Goal: Task Accomplishment & Management: Manage account settings

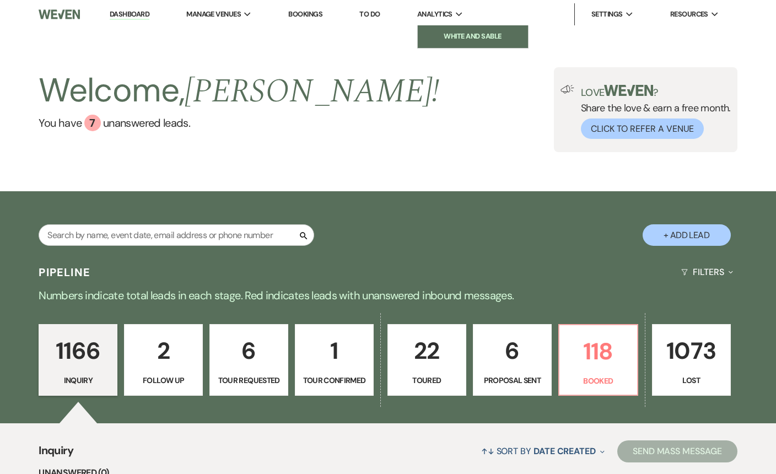
click at [437, 46] on link "White and Sable" at bounding box center [473, 36] width 110 height 22
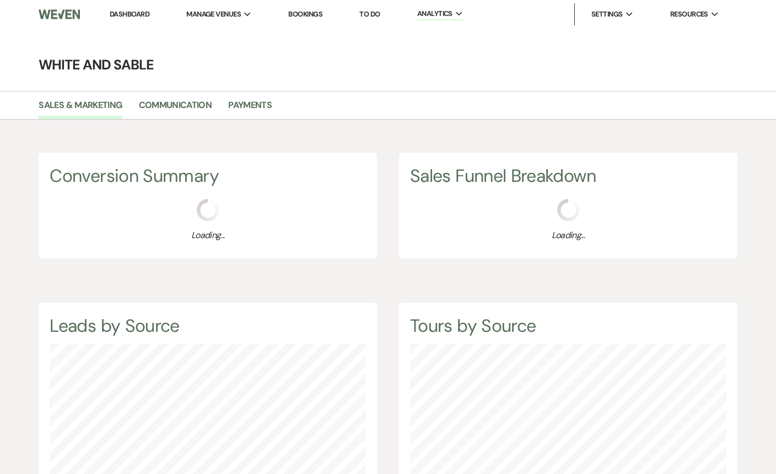
scroll to position [474, 776]
click at [246, 106] on link "Payments" at bounding box center [250, 108] width 44 height 21
select select "2025"
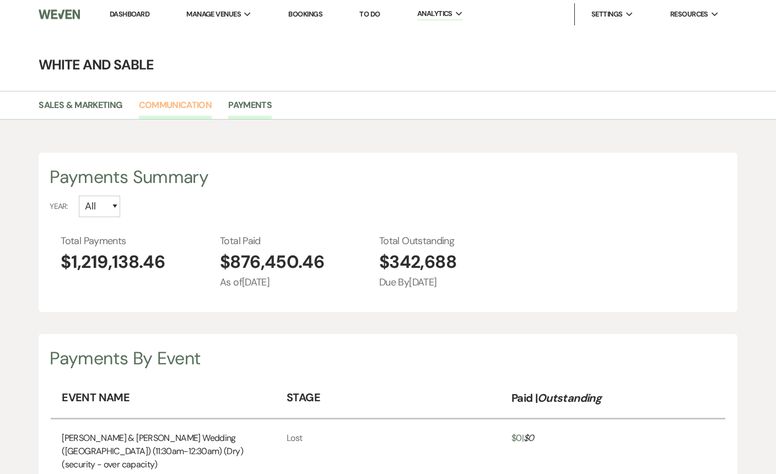
click at [205, 107] on link "Communication" at bounding box center [175, 108] width 73 height 21
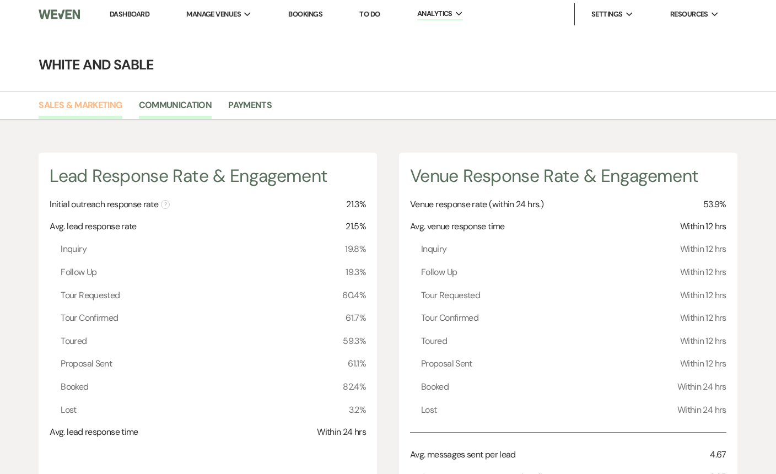
click at [97, 105] on link "Sales & Marketing" at bounding box center [80, 108] width 83 height 21
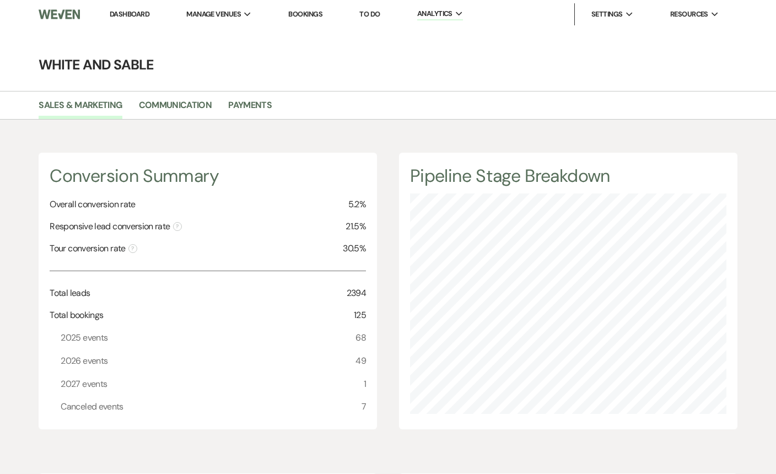
click at [131, 20] on li "Dashboard" at bounding box center [129, 14] width 51 height 22
click at [129, 6] on li "Dashboard" at bounding box center [129, 14] width 51 height 22
click at [129, 17] on link "Dashboard" at bounding box center [130, 13] width 40 height 9
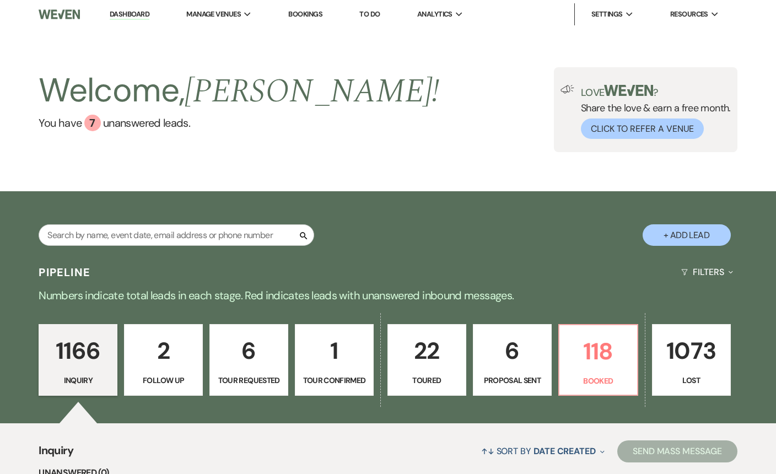
click at [132, 11] on link "Dashboard" at bounding box center [130, 14] width 40 height 10
click at [604, 368] on p "118" at bounding box center [598, 351] width 64 height 37
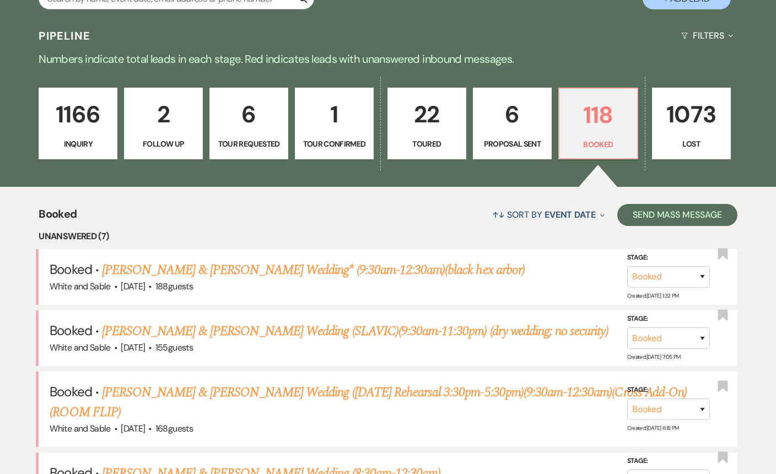
scroll to position [234, 0]
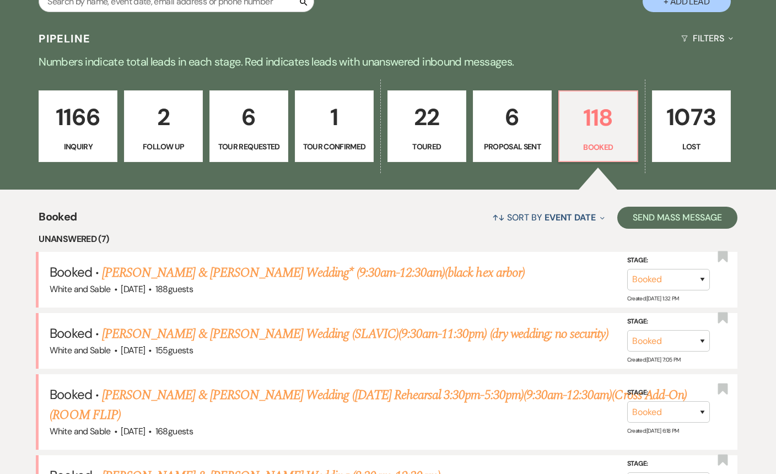
click at [424, 130] on p "22" at bounding box center [426, 117] width 64 height 37
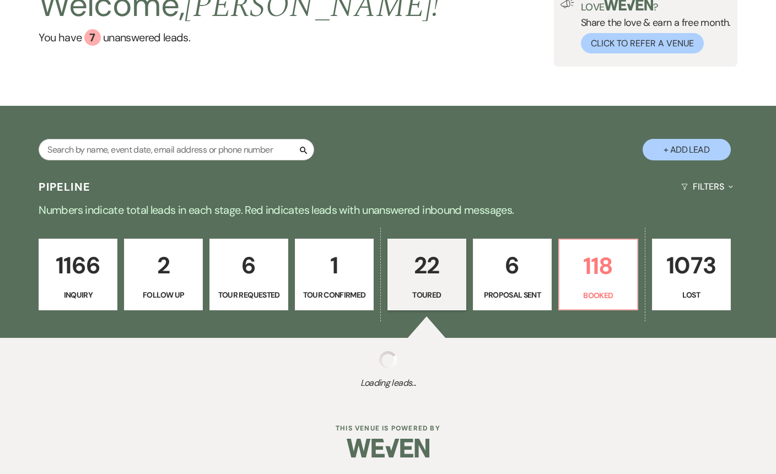
select select "5"
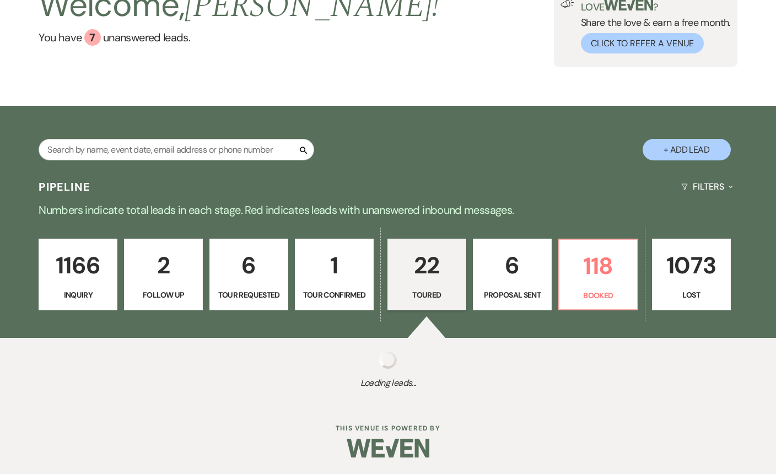
select select "5"
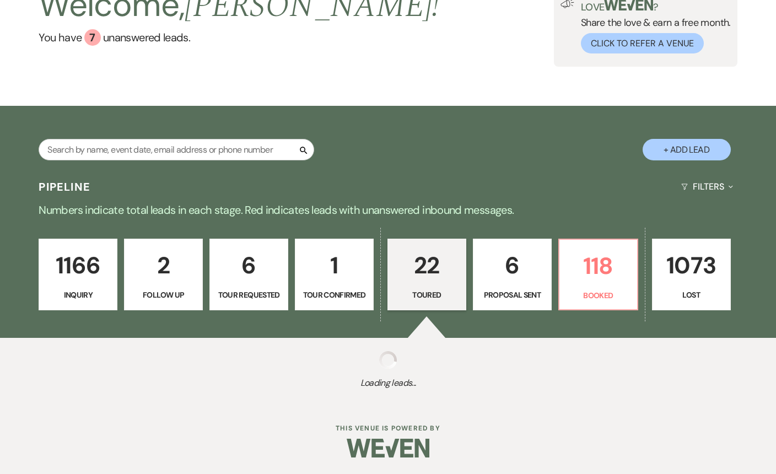
select select "5"
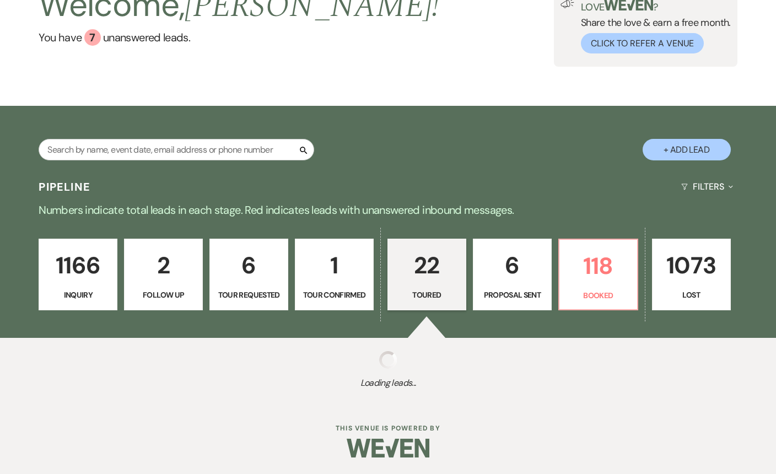
select select "5"
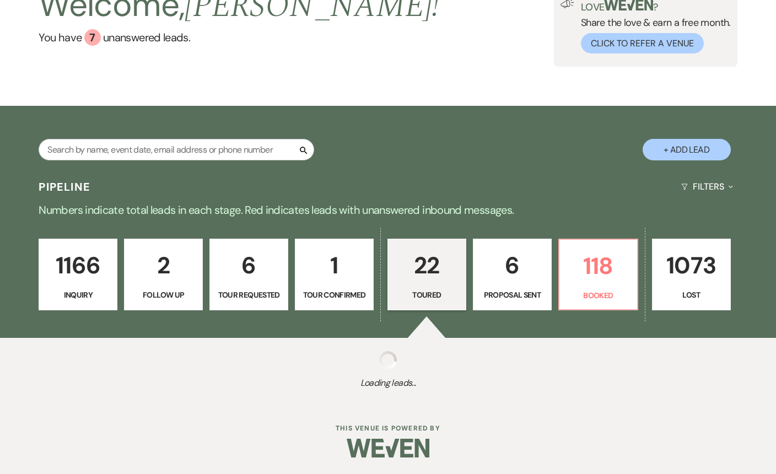
select select "5"
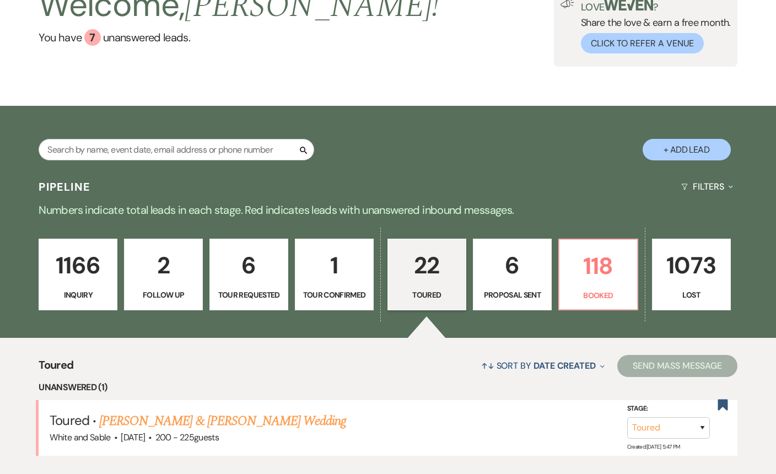
scroll to position [234, 0]
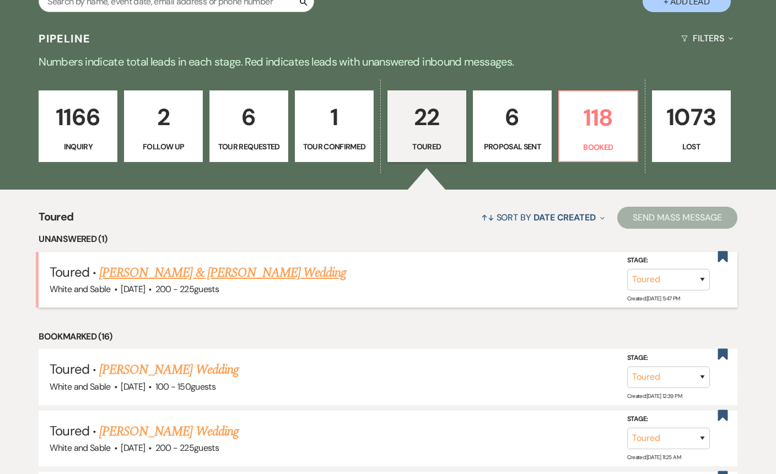
click at [210, 271] on link "[PERSON_NAME] & [PERSON_NAME] Wedding" at bounding box center [222, 273] width 247 height 20
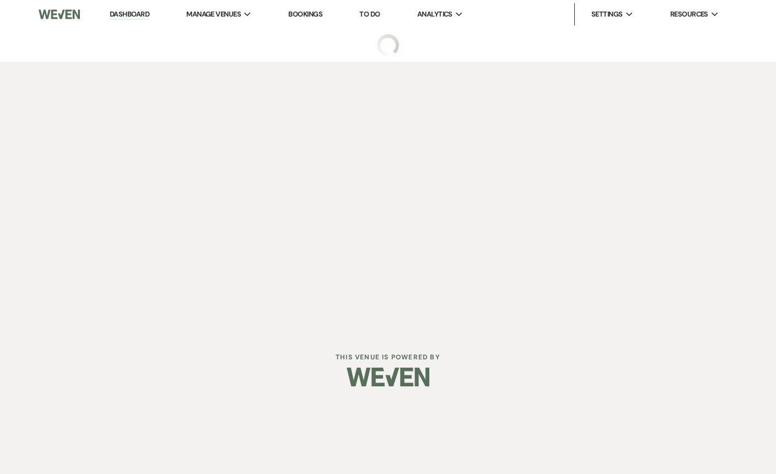
select select "5"
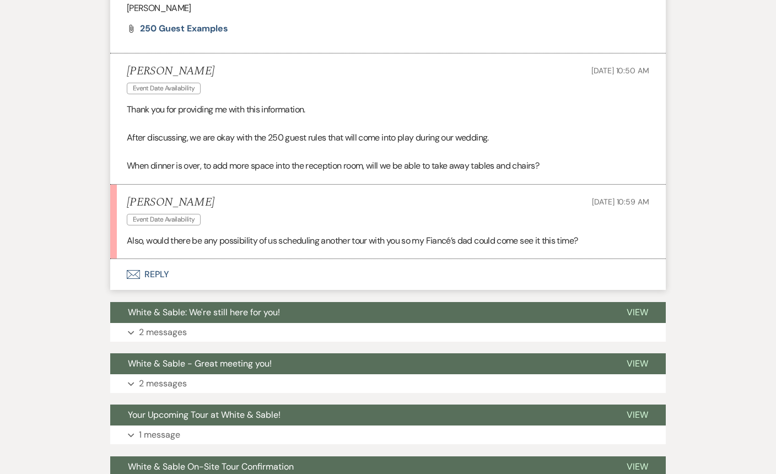
click at [145, 269] on button "Envelope Reply" at bounding box center [387, 274] width 555 height 31
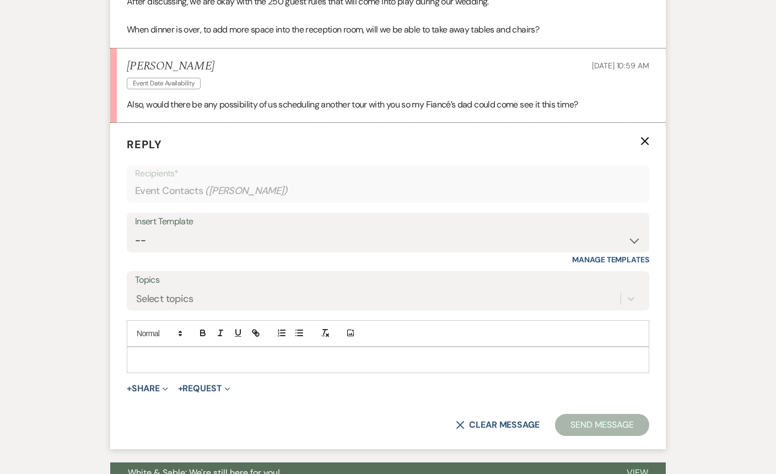
scroll to position [1328, 0]
click at [165, 352] on div at bounding box center [387, 359] width 521 height 25
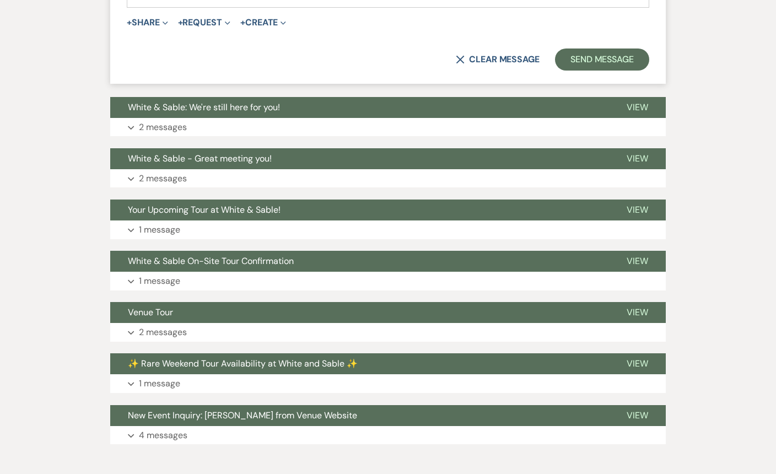
scroll to position [1788, 0]
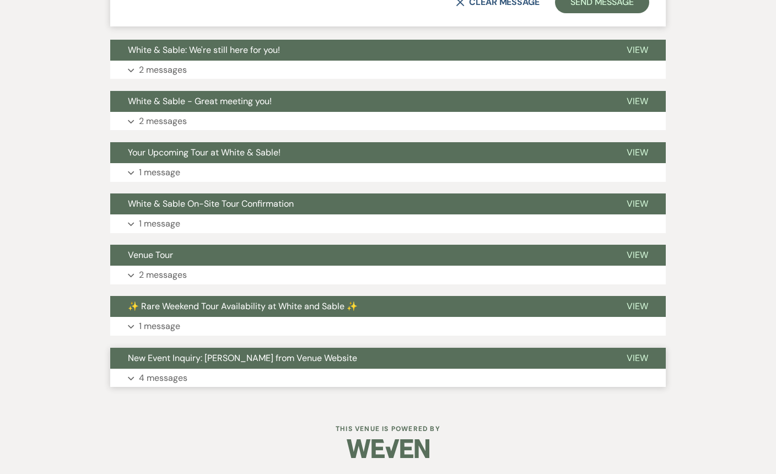
click at [188, 354] on span "New Event Inquiry: [PERSON_NAME] from Venue Website" at bounding box center [242, 358] width 229 height 12
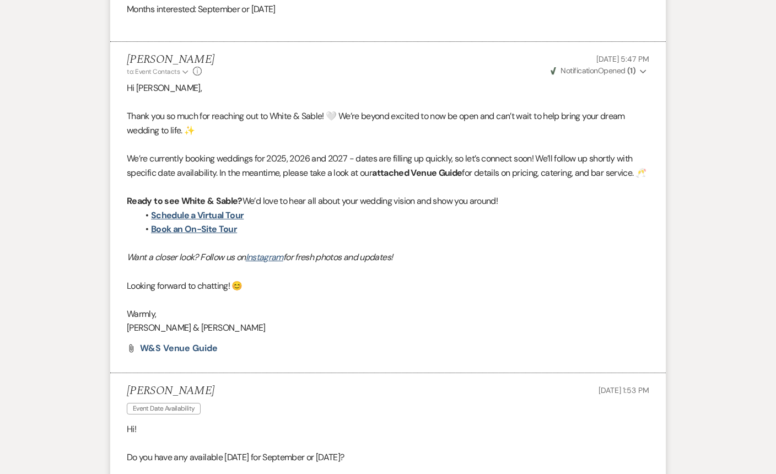
scroll to position [2478, 0]
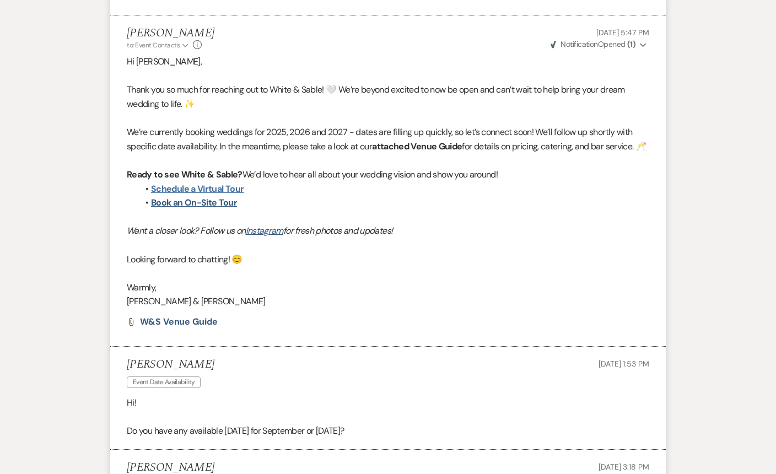
click at [186, 194] on link "Schedule a Virtual Tour" at bounding box center [197, 189] width 93 height 12
click at [218, 208] on link "Book an On-Site Tour" at bounding box center [194, 203] width 86 height 12
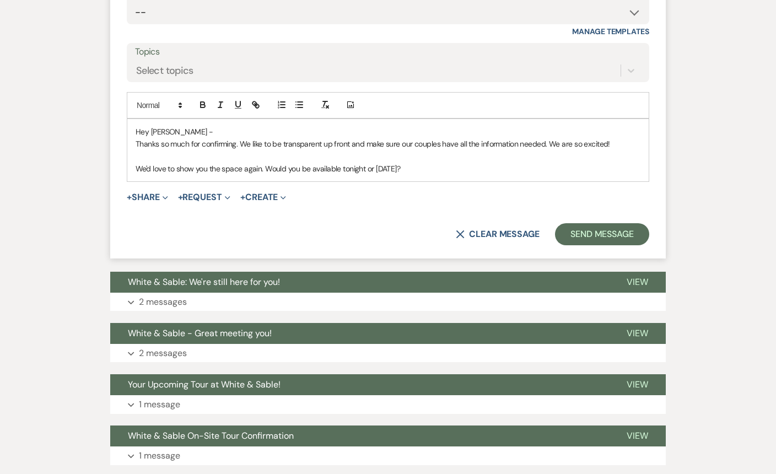
scroll to position [1559, 0]
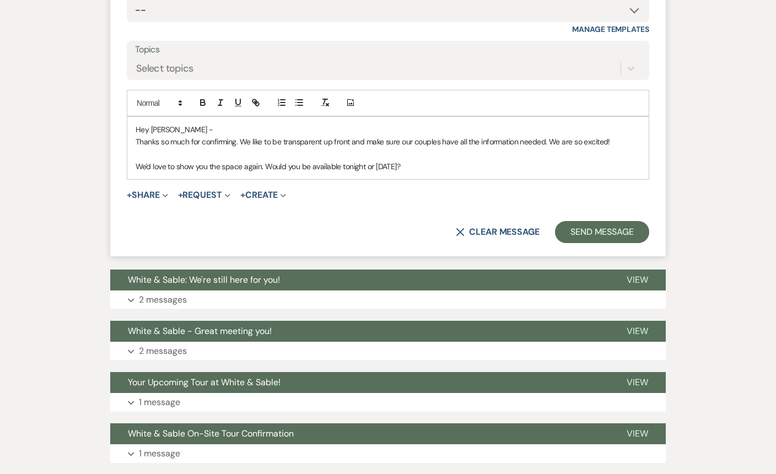
click at [412, 160] on p "We'd love to show you the space again. Would you be available tonight or [DATE]?" at bounding box center [388, 166] width 505 height 12
drag, startPoint x: 440, startPoint y: 161, endPoint x: 269, endPoint y: 164, distance: 171.4
click at [269, 164] on p "We'd love to show you the space again. Would you be available tonight or [DATE]…" at bounding box center [388, 166] width 505 height 12
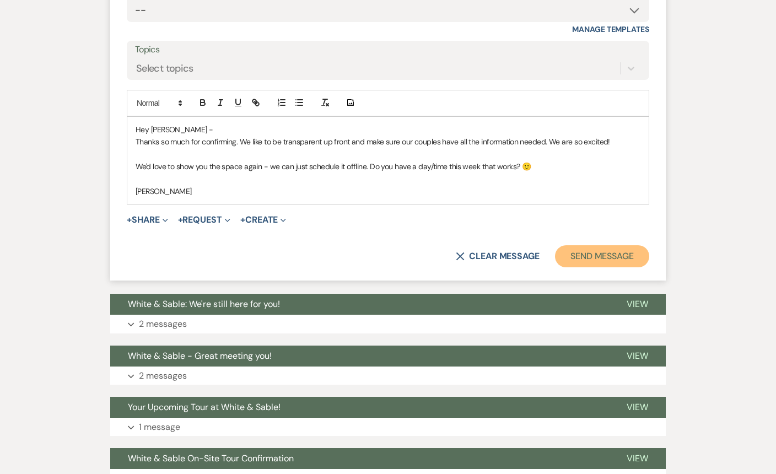
click at [635, 259] on button "Send Message" at bounding box center [602, 256] width 94 height 22
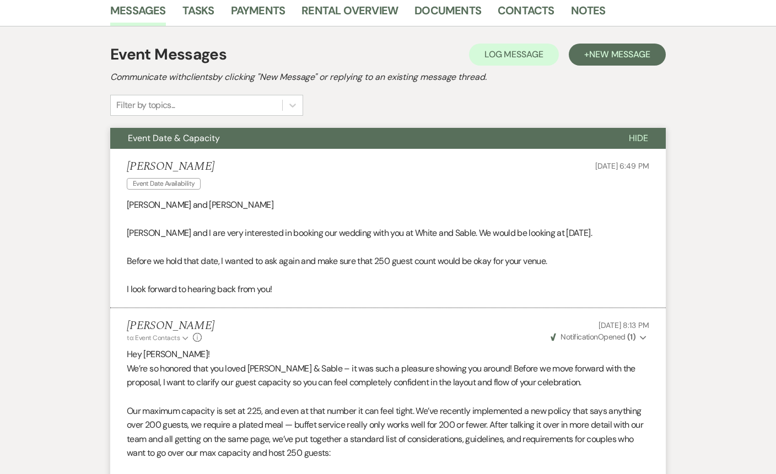
scroll to position [0, 0]
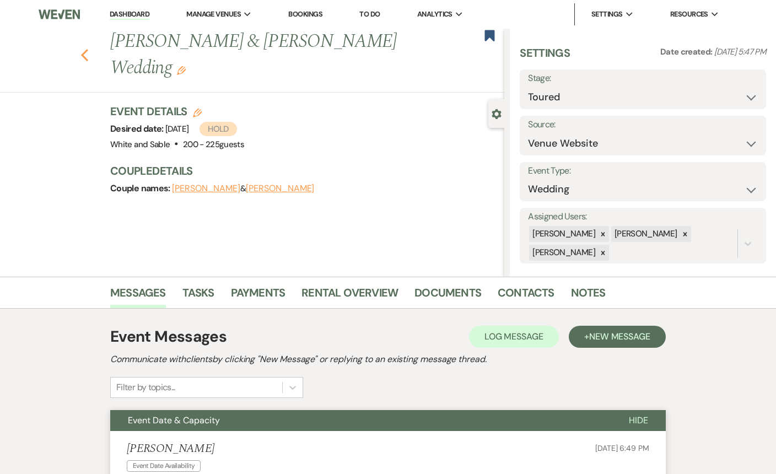
click at [83, 49] on use "button" at bounding box center [84, 55] width 7 height 12
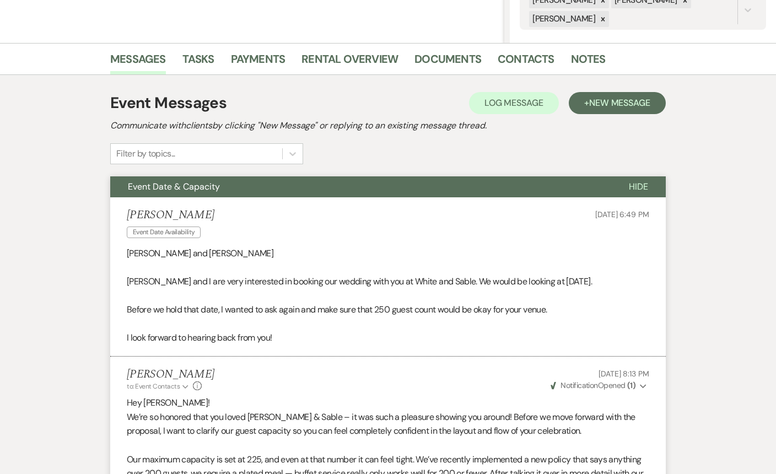
select select "5"
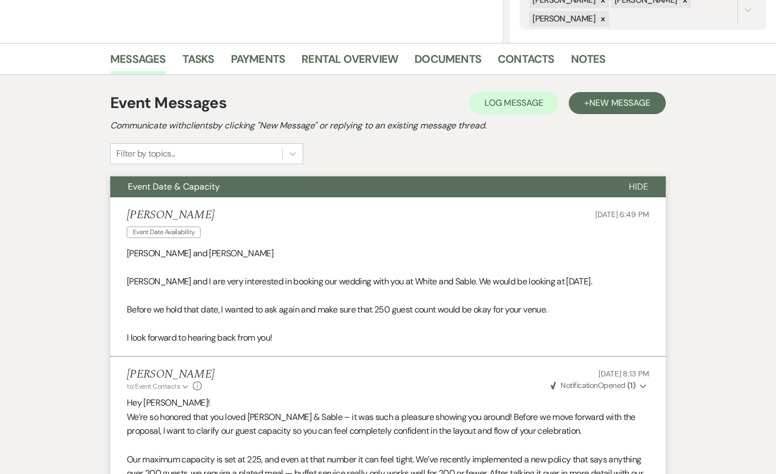
select select "5"
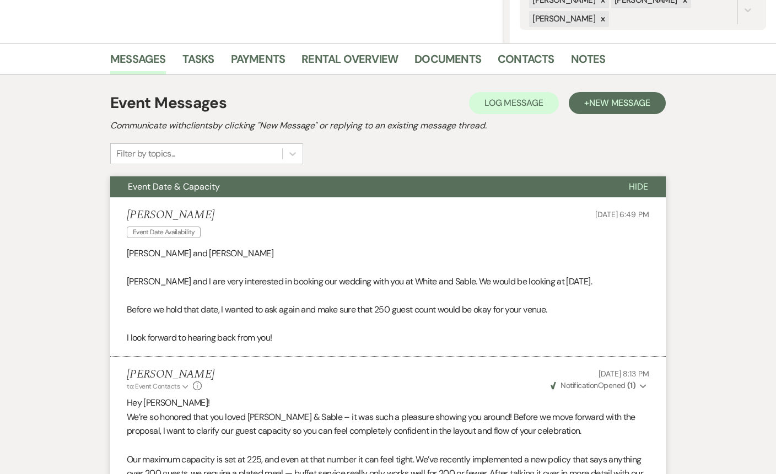
select select "5"
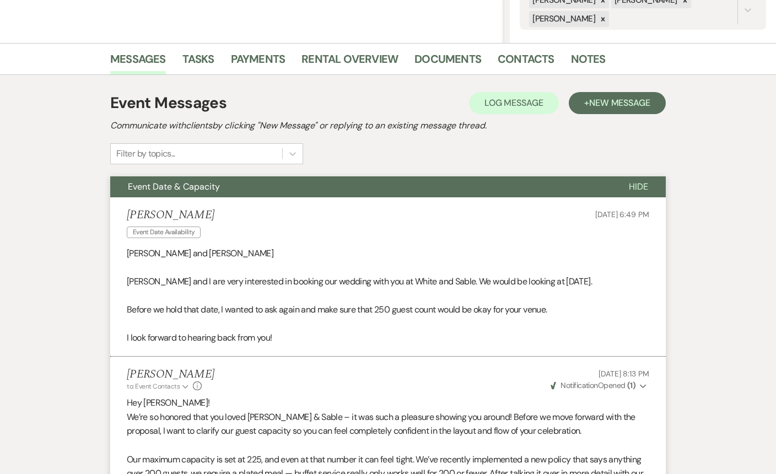
select select "5"
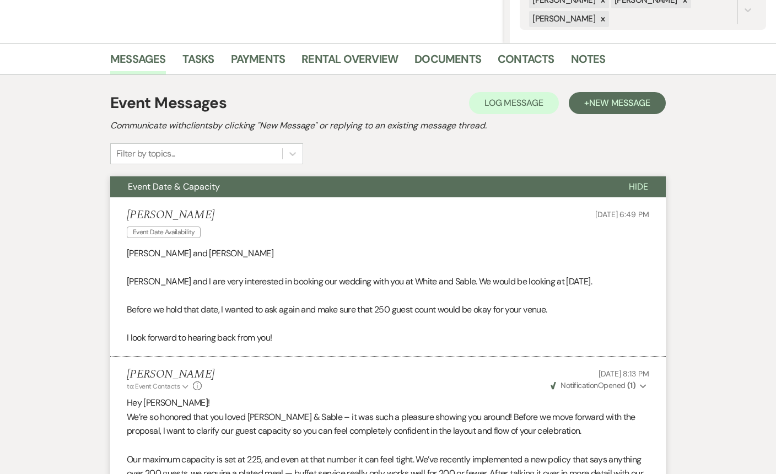
select select "5"
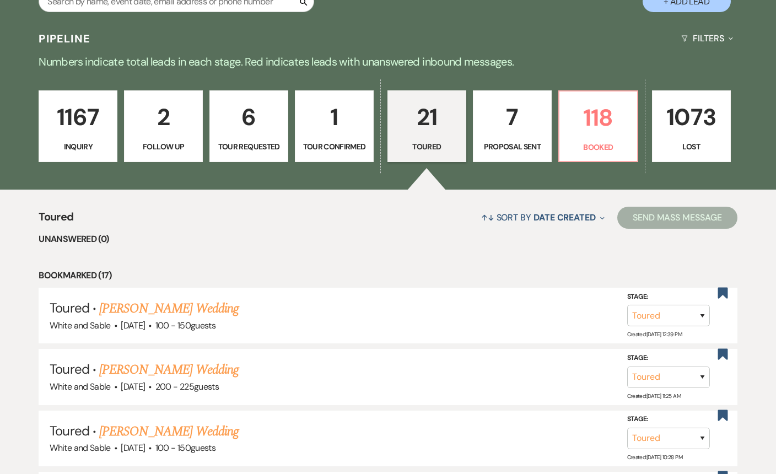
click at [501, 142] on p "Proposal Sent" at bounding box center [512, 146] width 64 height 12
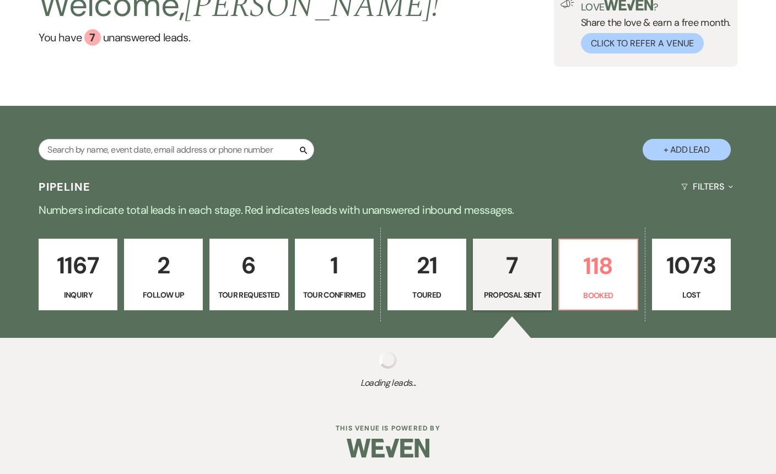
select select "6"
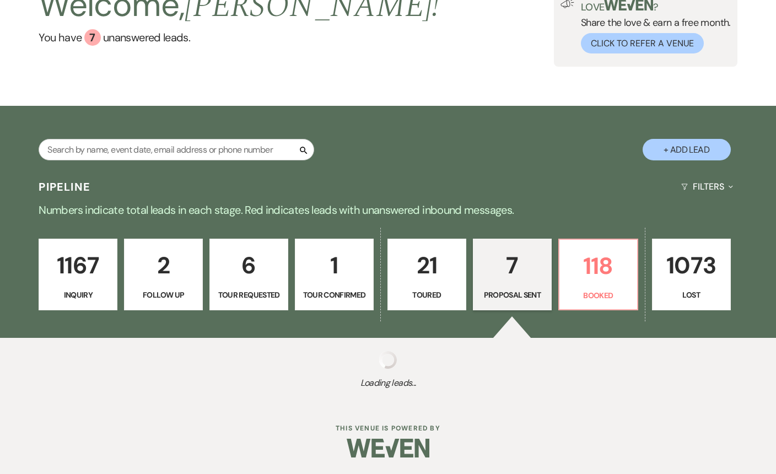
select select "6"
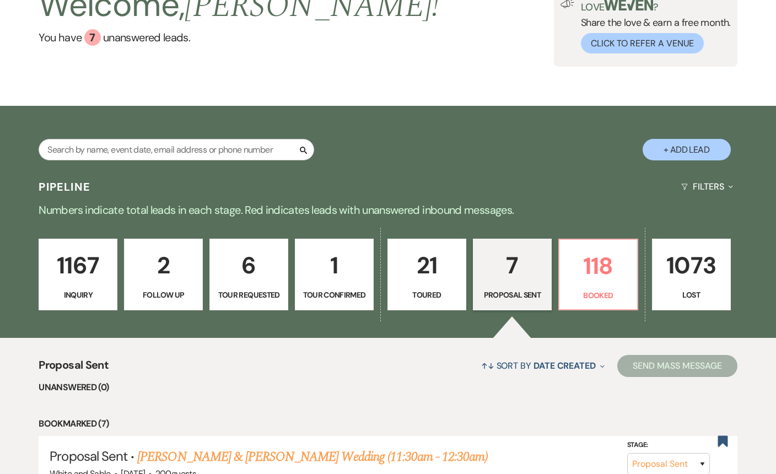
scroll to position [234, 0]
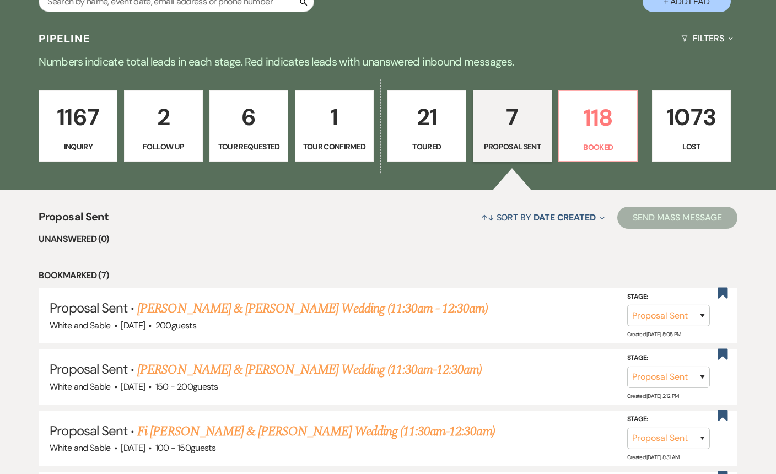
click at [435, 138] on link "21 Toured" at bounding box center [426, 126] width 79 height 72
select select "5"
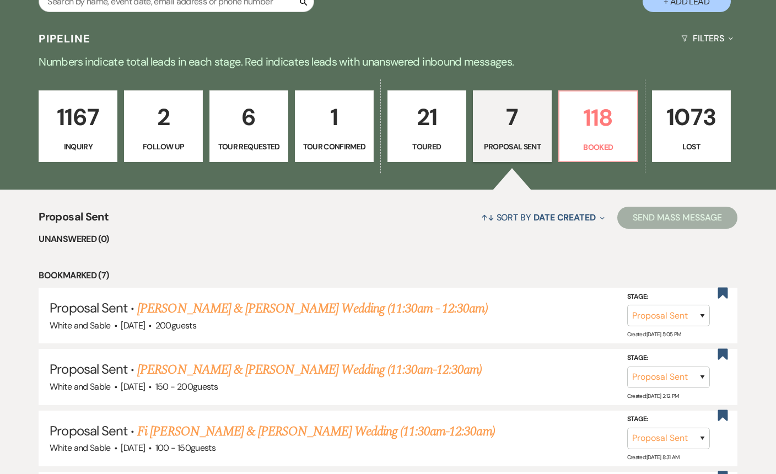
select select "5"
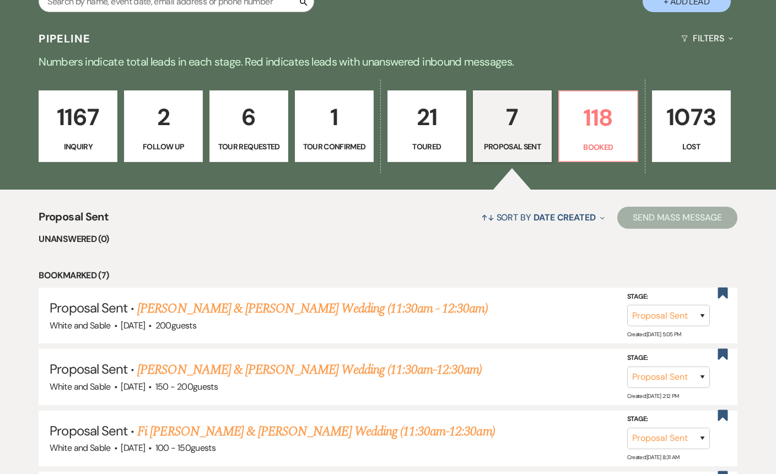
select select "5"
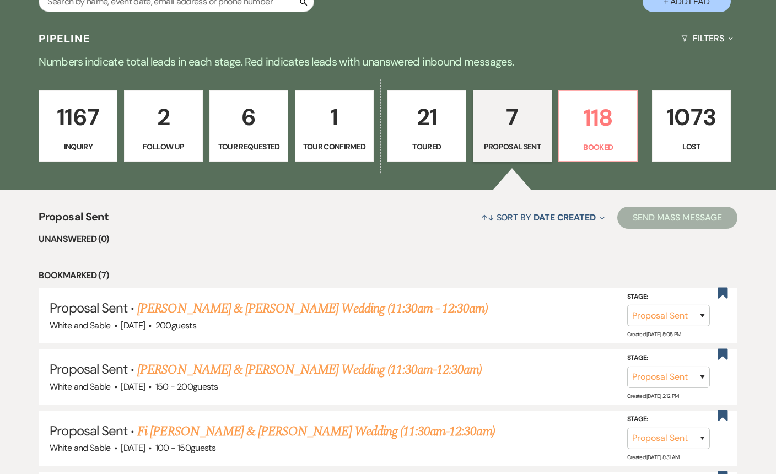
select select "5"
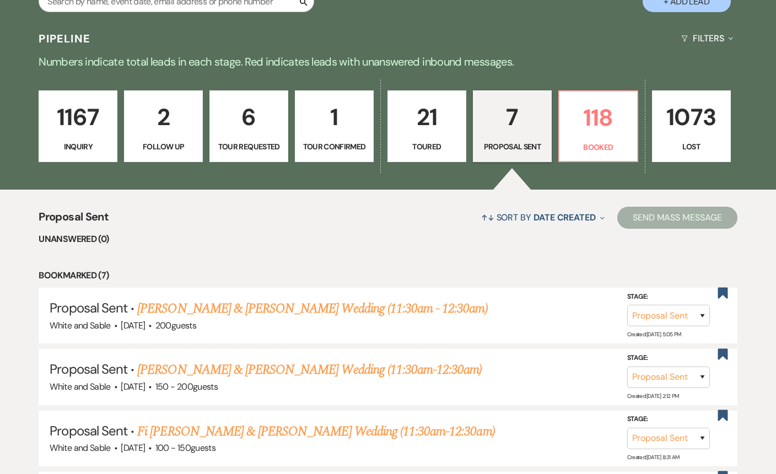
select select "5"
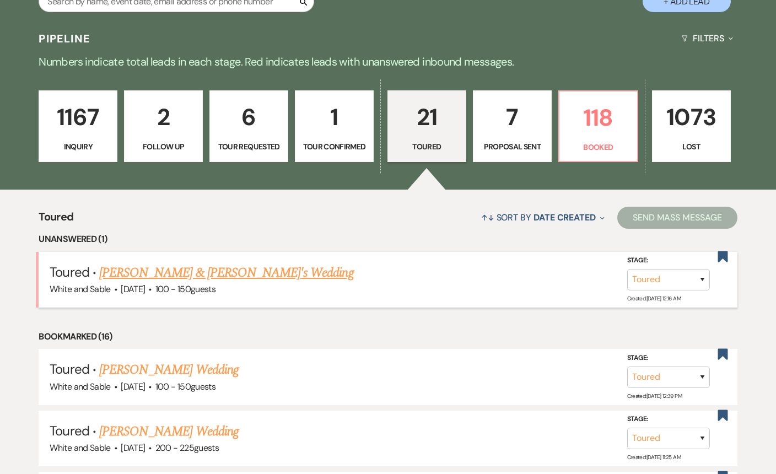
click at [234, 275] on link "[PERSON_NAME] & [PERSON_NAME]'s Wedding" at bounding box center [226, 273] width 255 height 20
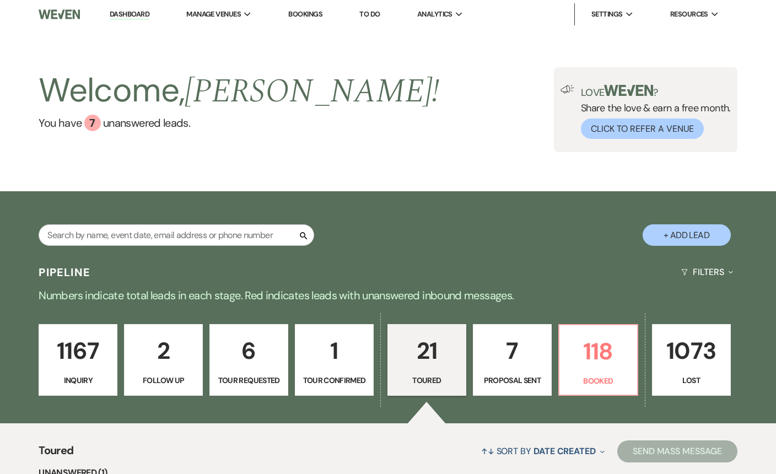
select select "5"
select select "12"
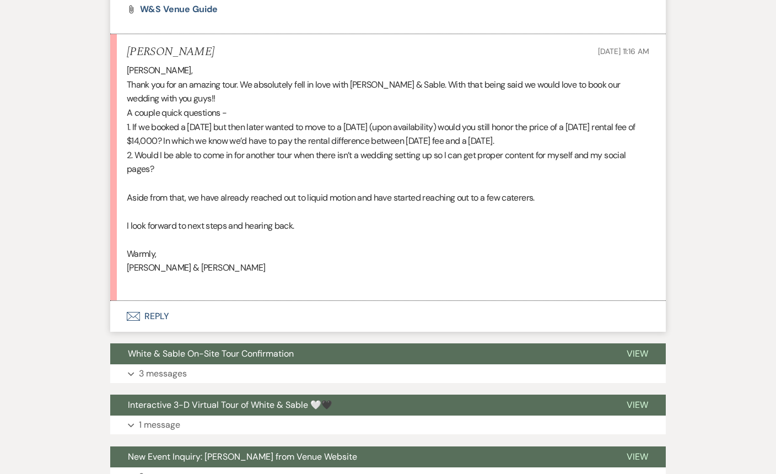
scroll to position [755, 0]
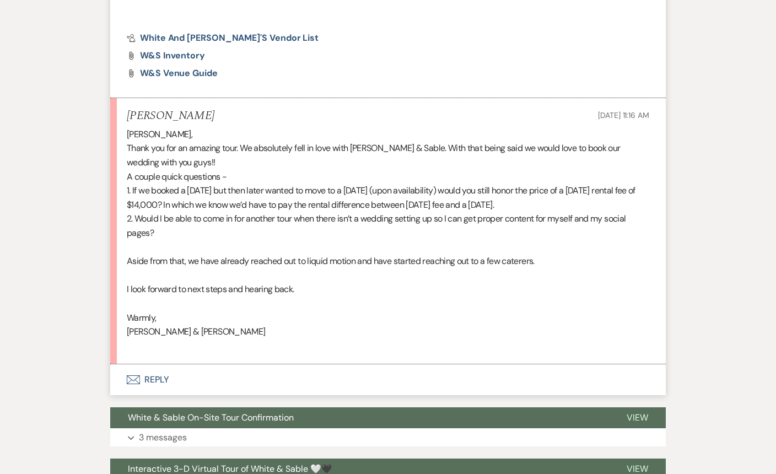
click at [225, 383] on button "Envelope Reply" at bounding box center [387, 379] width 555 height 31
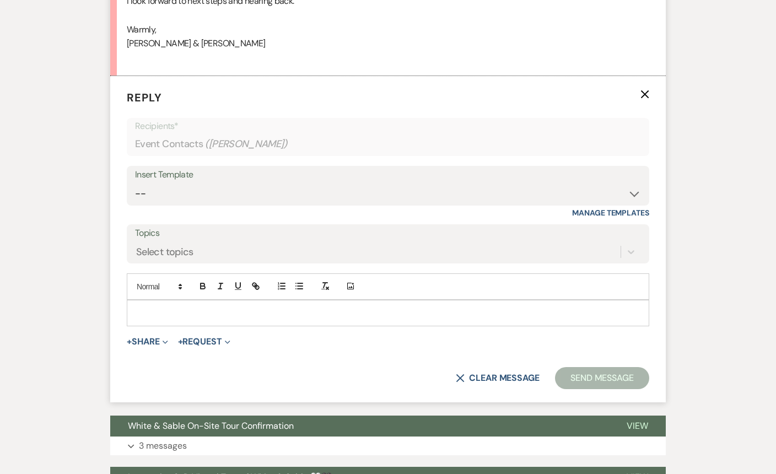
scroll to position [1046, 0]
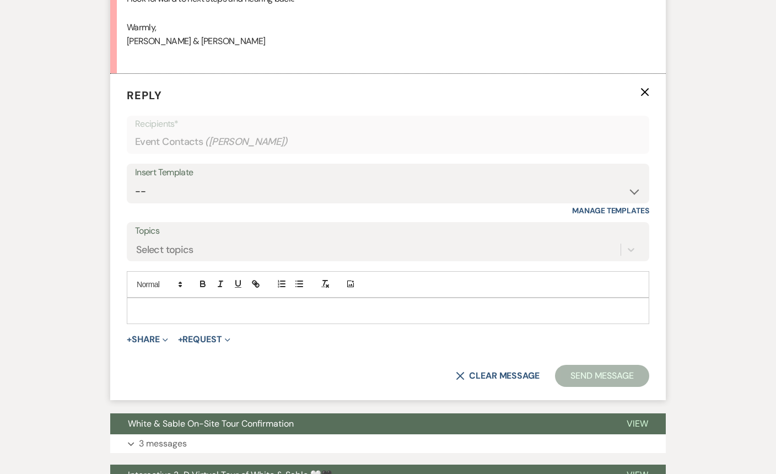
click at [225, 311] on p at bounding box center [388, 311] width 505 height 12
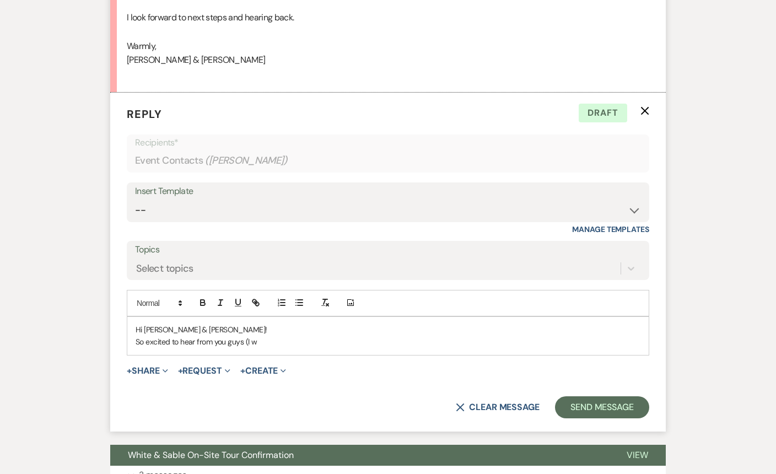
scroll to position [1028, 0]
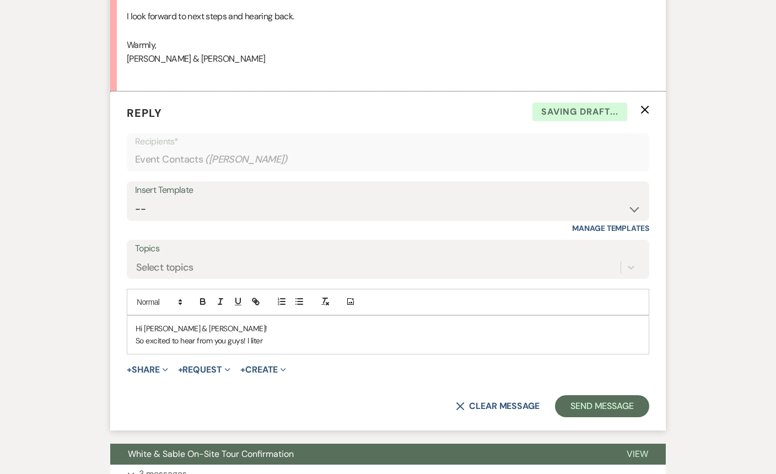
click at [170, 340] on p "So excited to hear from you guys! I liter" at bounding box center [388, 340] width 505 height 12
click at [257, 340] on p "So exciting to hear from you guys! I liter" at bounding box center [388, 340] width 505 height 12
click at [273, 343] on p "So exciting to hear from you guys! I liter" at bounding box center [388, 340] width 505 height 12
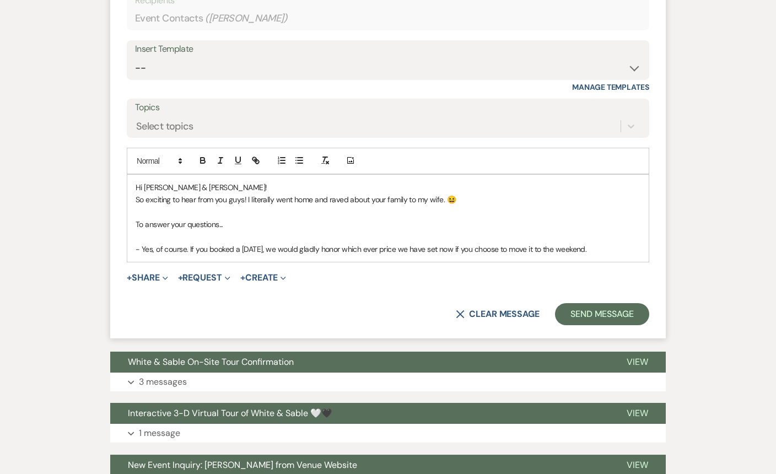
scroll to position [1185, 0]
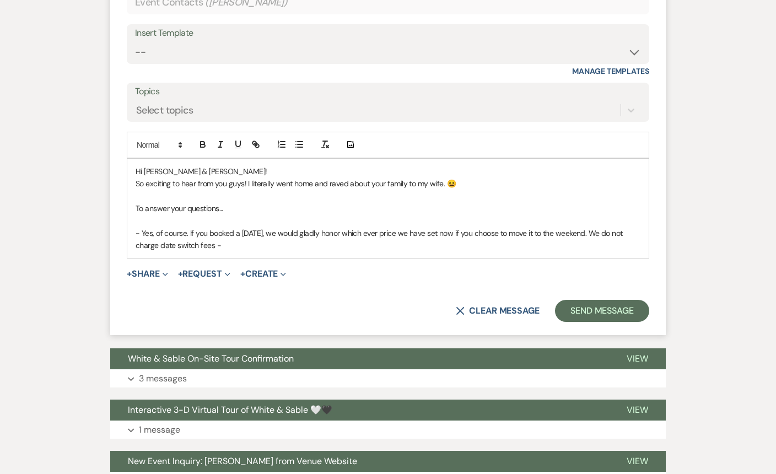
click at [185, 247] on p "- Yes, of course. If you booked a [DATE], we would gladly honor which ever pric…" at bounding box center [388, 239] width 505 height 25
click at [240, 251] on p "- Yes, of course. If you booked a [DATE], we would gladly honor which ever pric…" at bounding box center [388, 239] width 505 height 25
click at [376, 257] on div "Hi [PERSON_NAME] & [PERSON_NAME]! So exciting to hear from you guys! I literall…" at bounding box center [388, 208] width 522 height 101
click at [376, 247] on p "- Yes, of course. If you booked a [DATE], we would gladly honor which ever pric…" at bounding box center [388, 239] width 505 height 25
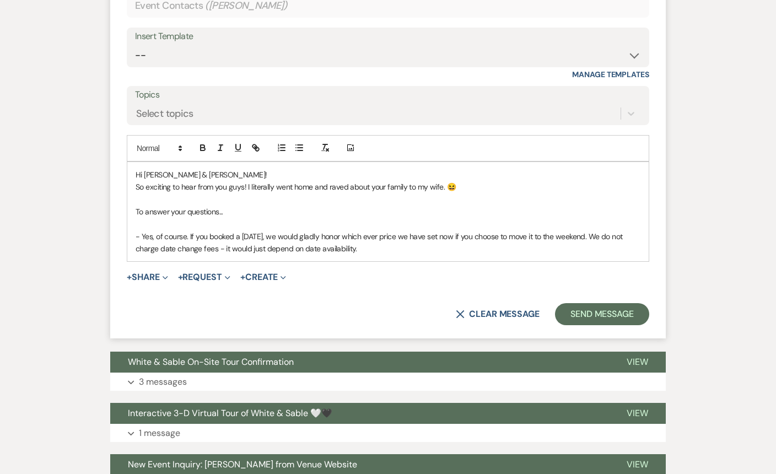
scroll to position [1183, 0]
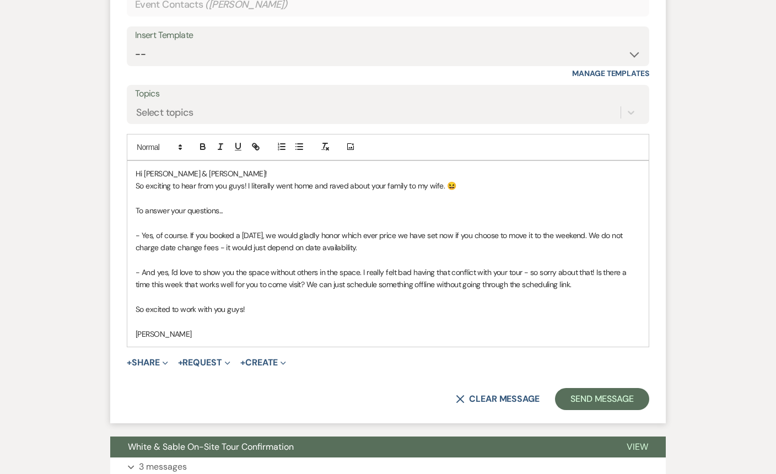
click at [491, 236] on p "- Yes, of course. If you booked a [DATE], we would gladly honor which ever pric…" at bounding box center [388, 241] width 505 height 25
click at [502, 259] on p at bounding box center [388, 259] width 505 height 12
click at [572, 392] on button "Send Message" at bounding box center [602, 399] width 94 height 22
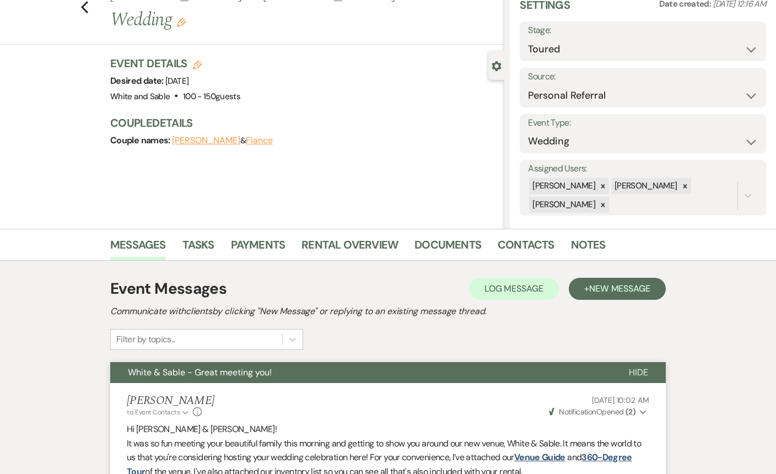
scroll to position [0, 0]
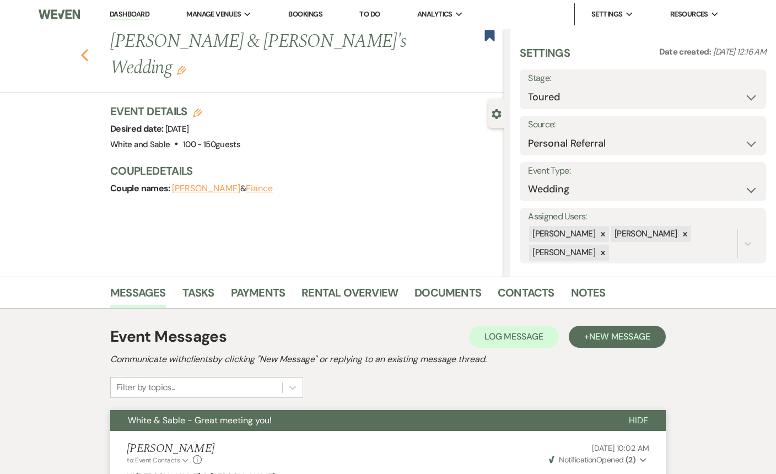
click at [84, 49] on use "button" at bounding box center [84, 55] width 7 height 12
select select "5"
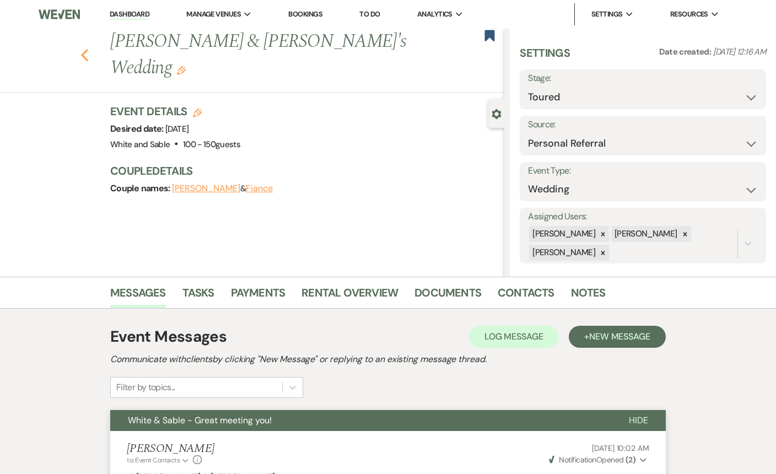
select select "5"
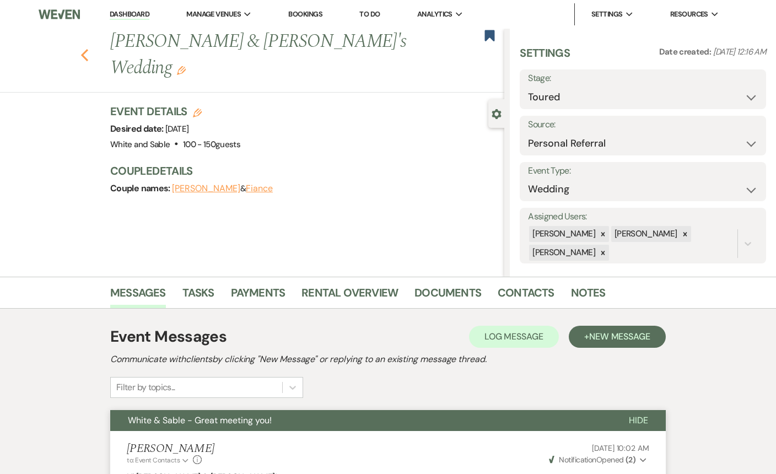
select select "5"
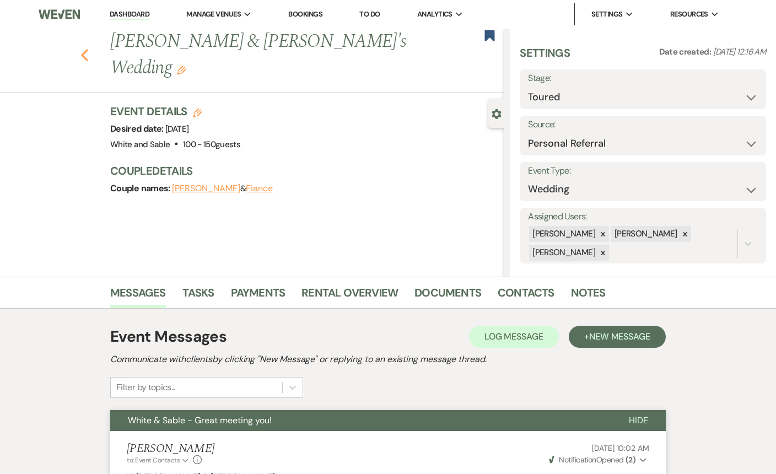
select select "5"
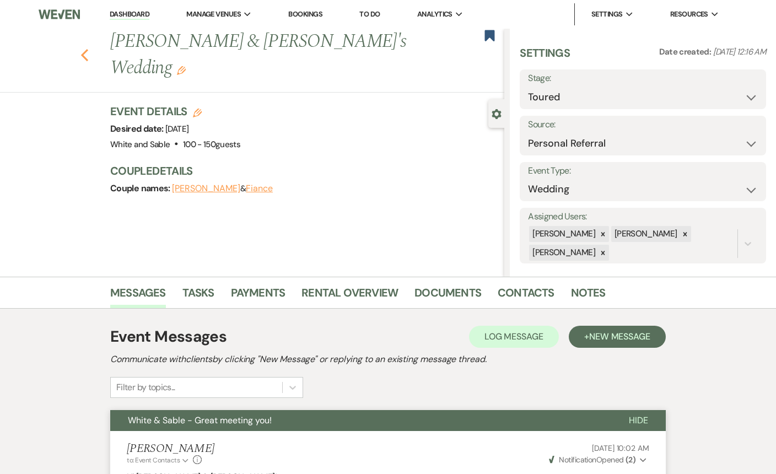
select select "5"
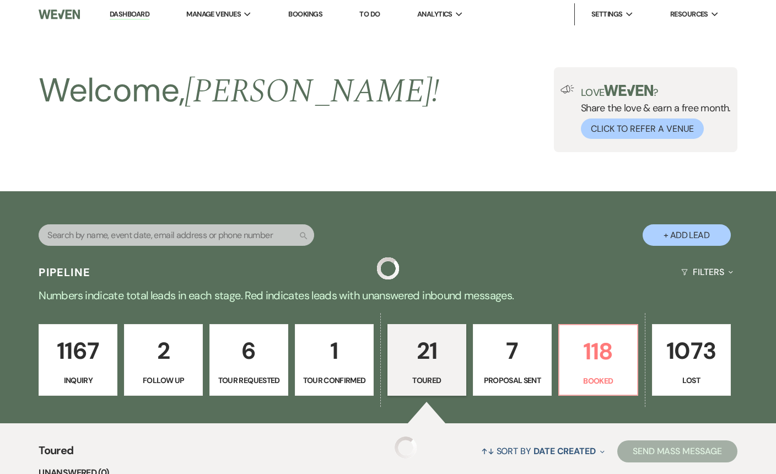
scroll to position [234, 0]
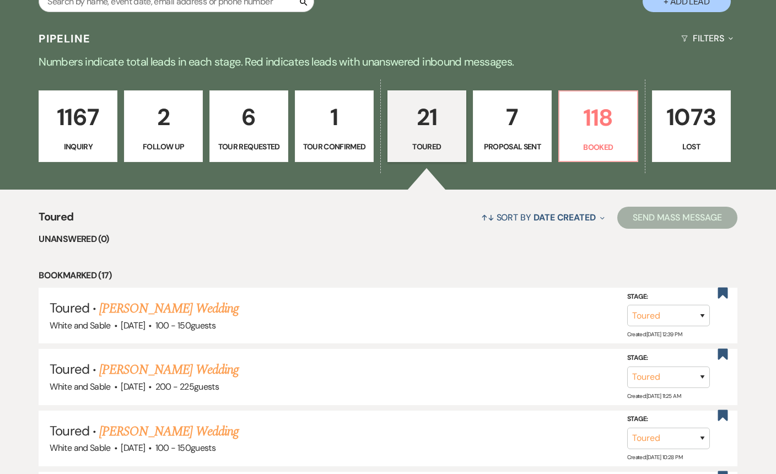
click at [523, 151] on p "Proposal Sent" at bounding box center [512, 146] width 64 height 12
select select "6"
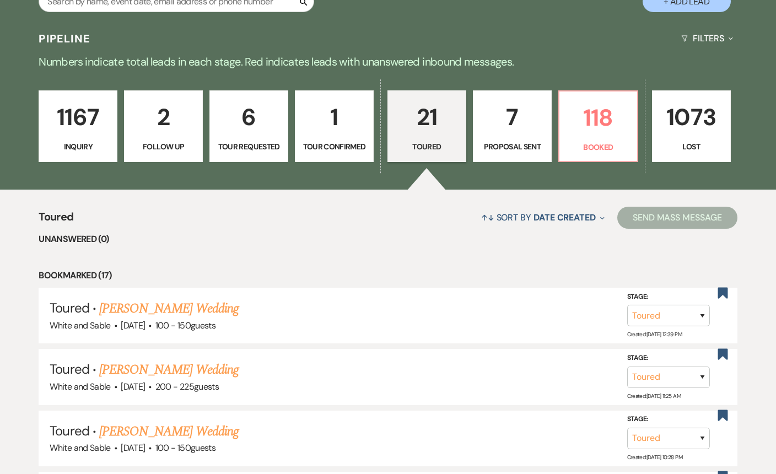
select select "6"
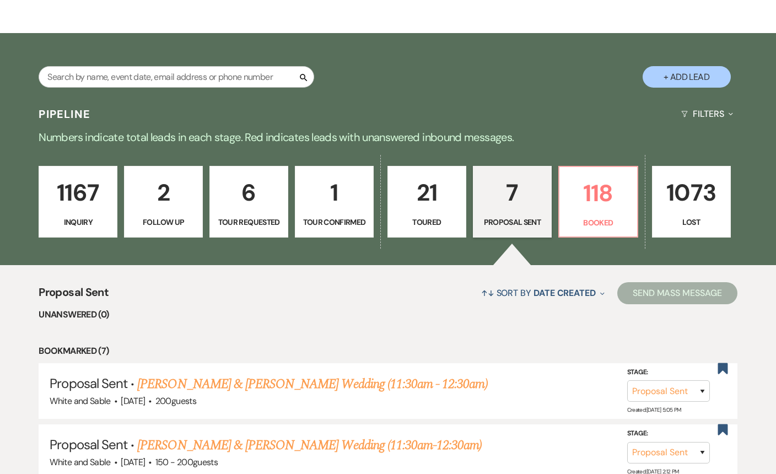
scroll to position [150, 0]
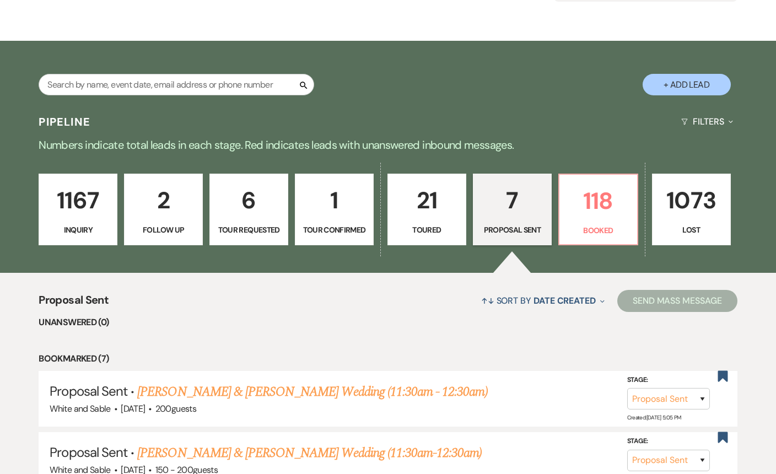
click at [98, 197] on p "1167" at bounding box center [78, 200] width 64 height 37
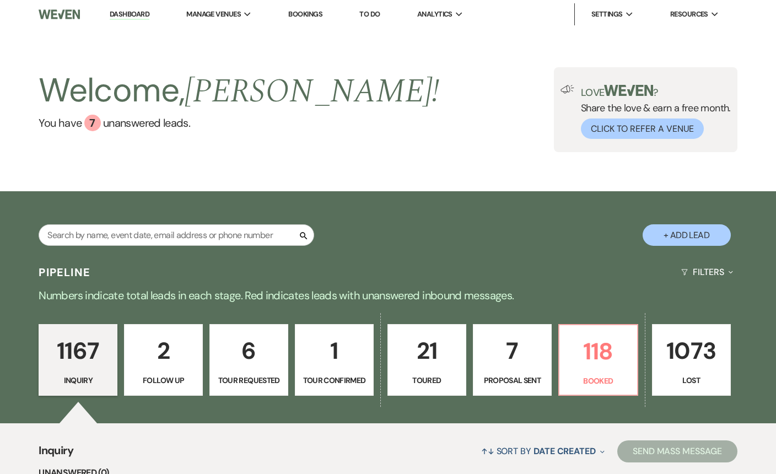
click at [120, 13] on link "Dashboard" at bounding box center [130, 14] width 40 height 10
click at [136, 12] on link "Dashboard" at bounding box center [130, 14] width 40 height 10
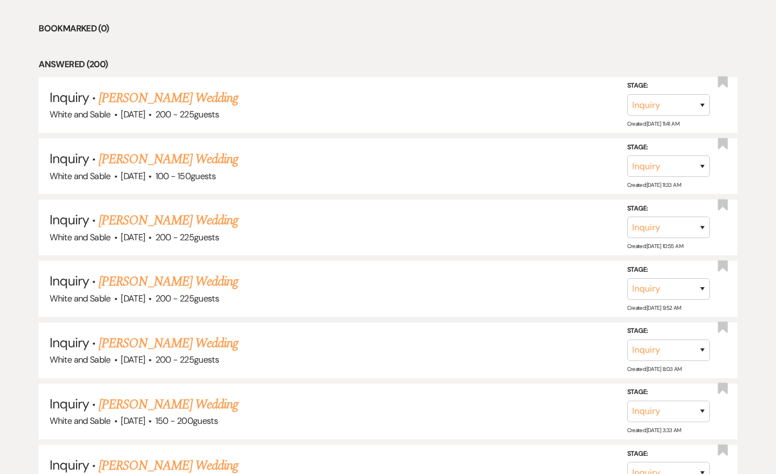
scroll to position [590, 0]
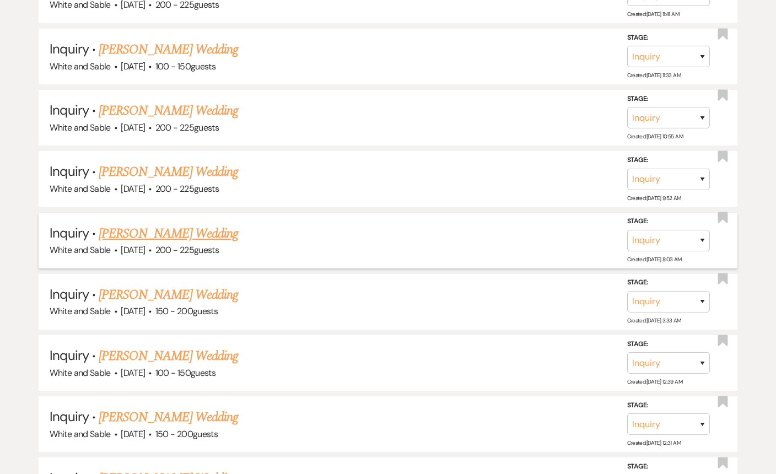
click at [198, 233] on link "[PERSON_NAME] Wedding" at bounding box center [168, 234] width 139 height 20
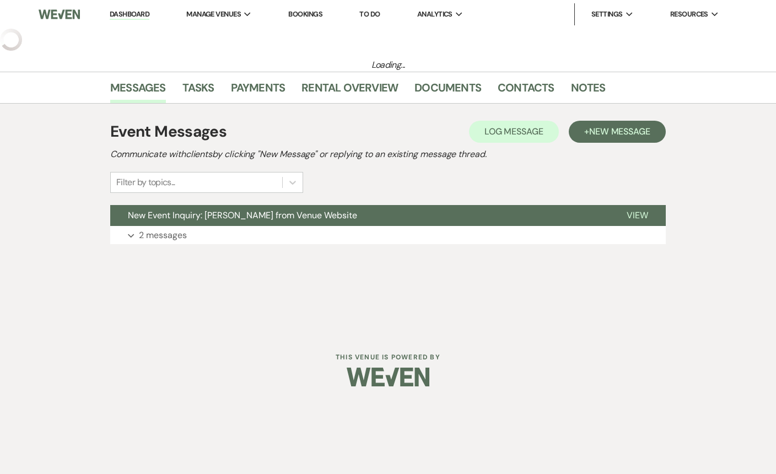
select select "5"
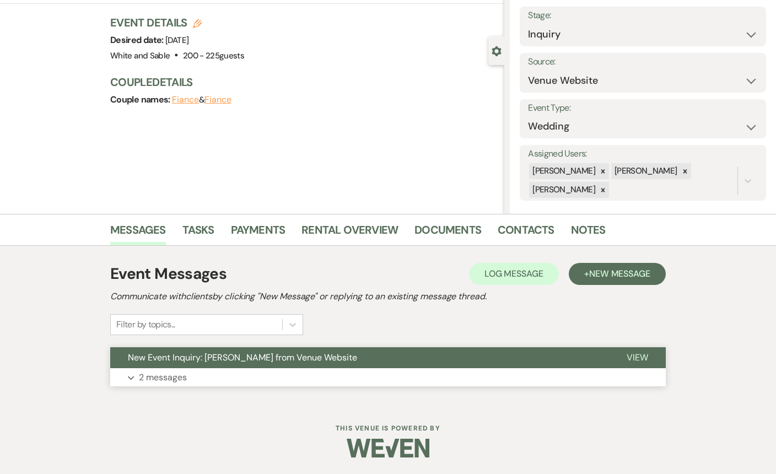
click at [246, 370] on button "Expand 2 messages" at bounding box center [387, 377] width 555 height 19
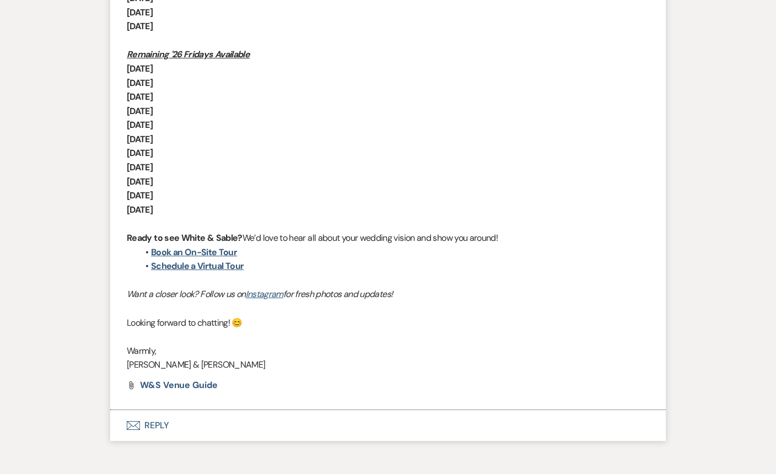
scroll to position [950, 0]
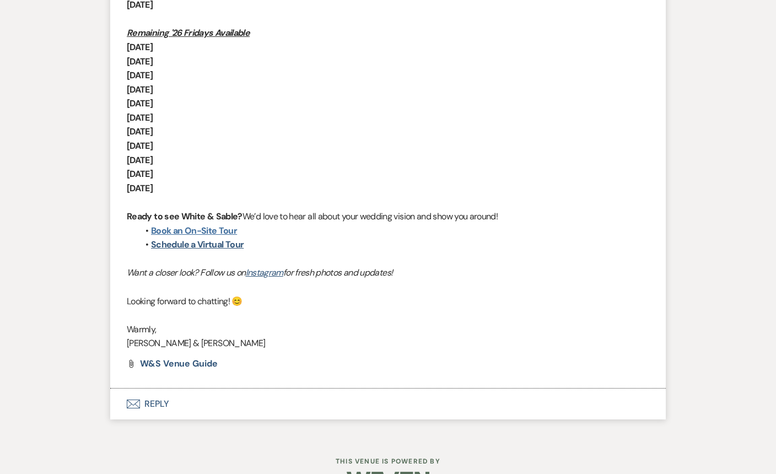
click at [214, 230] on link "Book an On-Site Tour" at bounding box center [194, 231] width 86 height 12
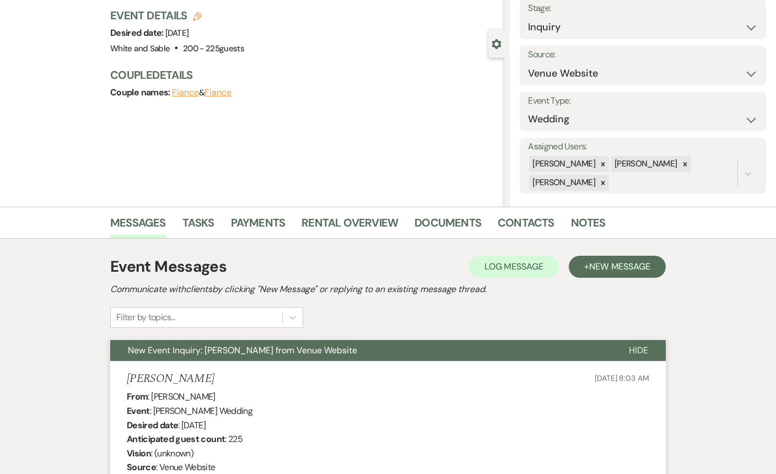
scroll to position [0, 0]
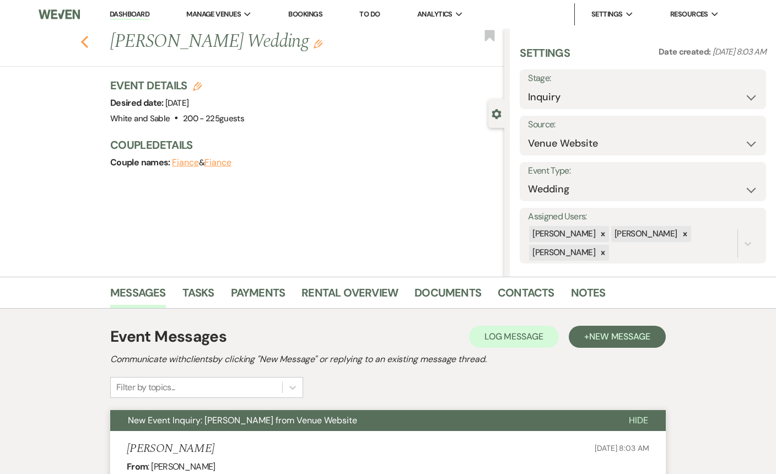
click at [84, 42] on icon "Previous" at bounding box center [84, 41] width 8 height 13
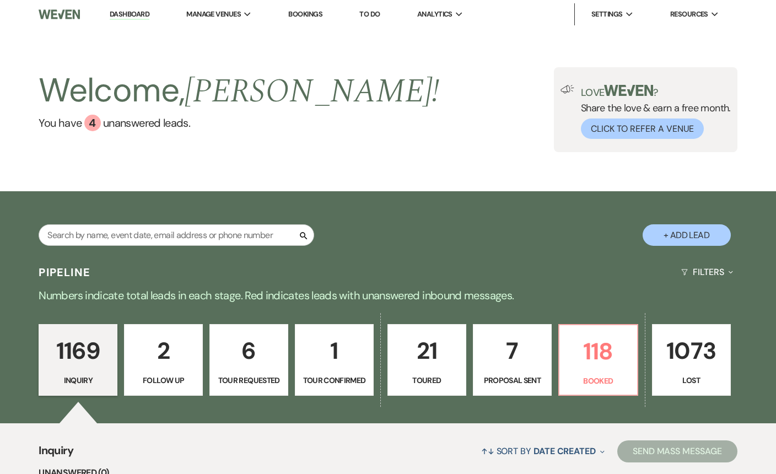
click at [262, 343] on p "6" at bounding box center [249, 350] width 64 height 37
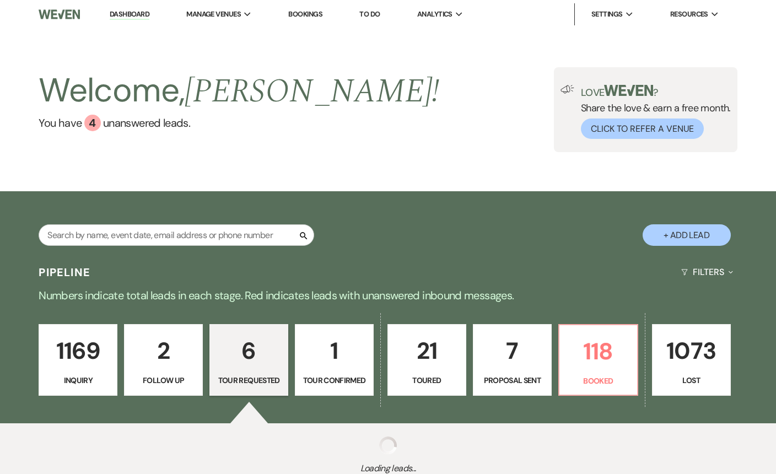
select select "2"
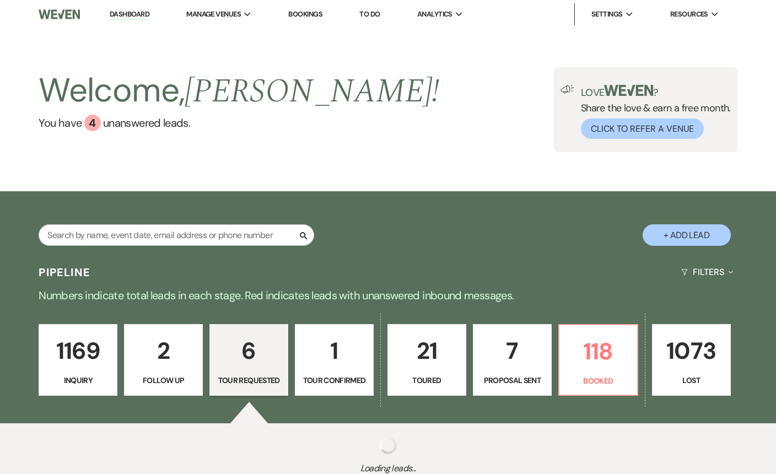
select select "2"
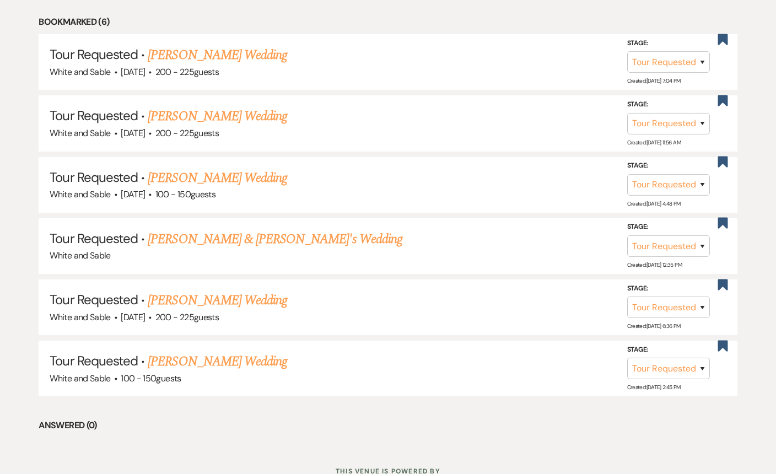
scroll to position [488, 0]
click at [223, 361] on link "[PERSON_NAME] Wedding" at bounding box center [217, 361] width 139 height 20
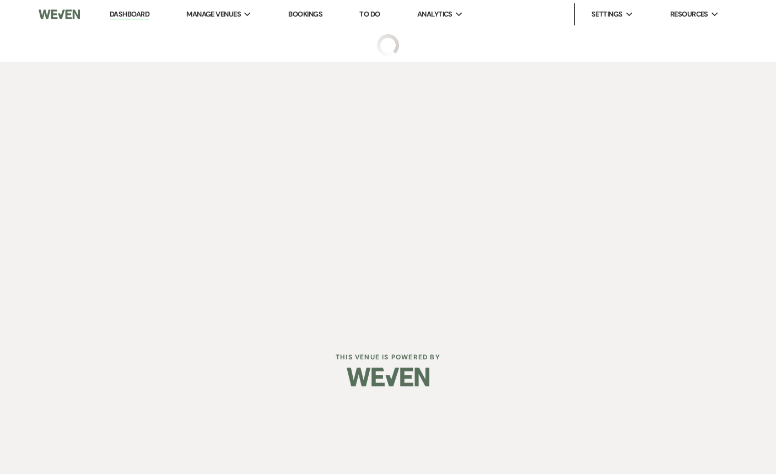
select select "2"
select select "5"
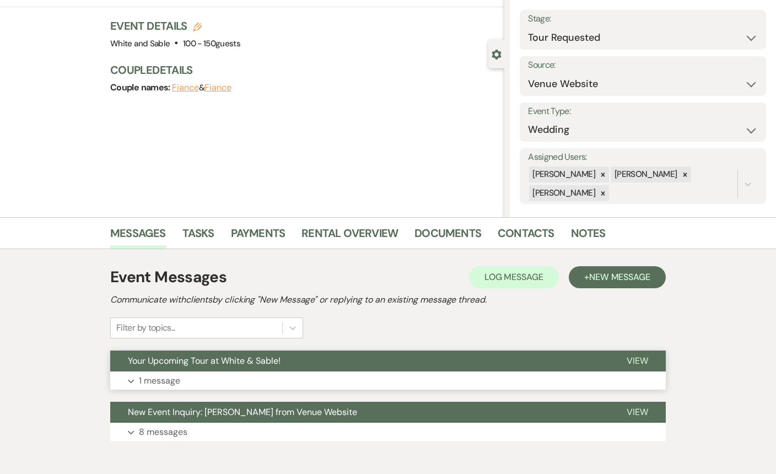
click at [266, 362] on span "Your Upcoming Tour at White & Sable!" at bounding box center [204, 361] width 153 height 12
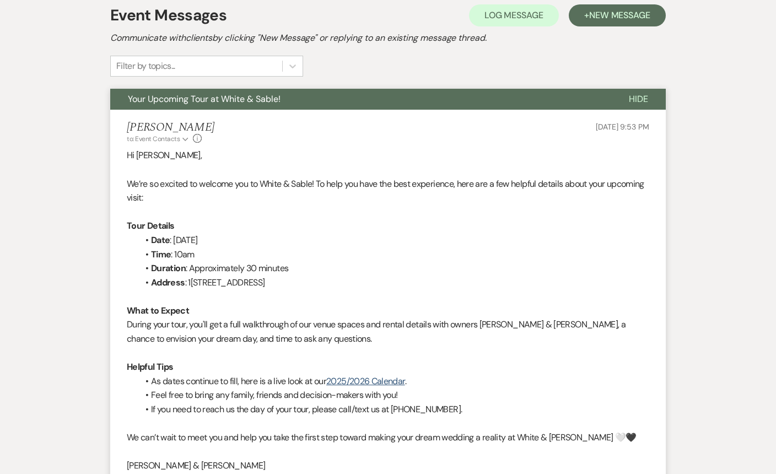
scroll to position [327, 0]
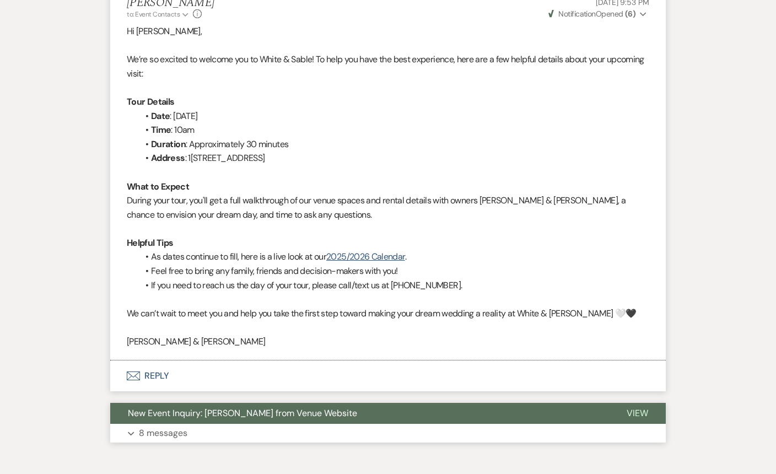
click at [262, 413] on span "New Event Inquiry: [PERSON_NAME] from Venue Website" at bounding box center [242, 413] width 229 height 12
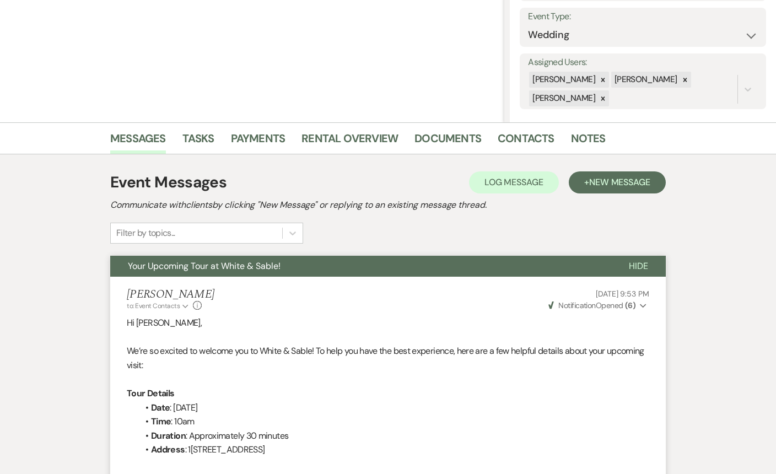
scroll to position [0, 0]
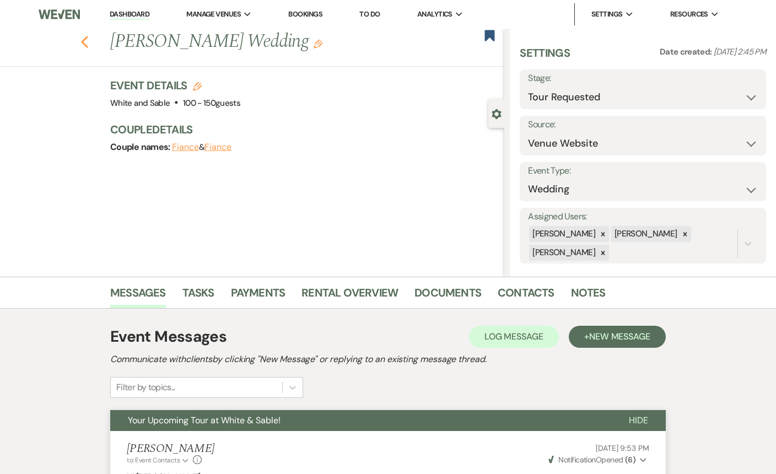
click at [86, 43] on icon "Previous" at bounding box center [84, 41] width 8 height 13
select select "2"
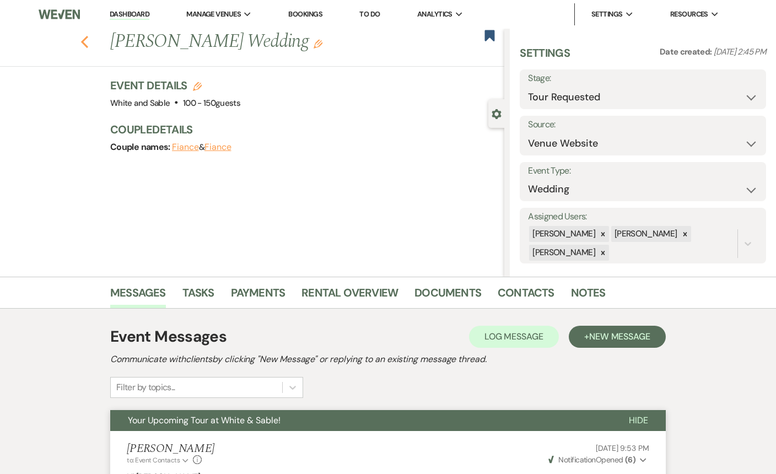
select select "2"
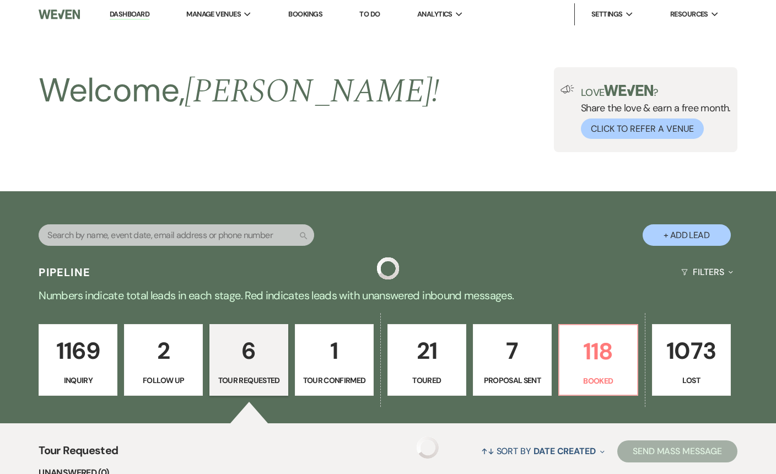
scroll to position [488, 0]
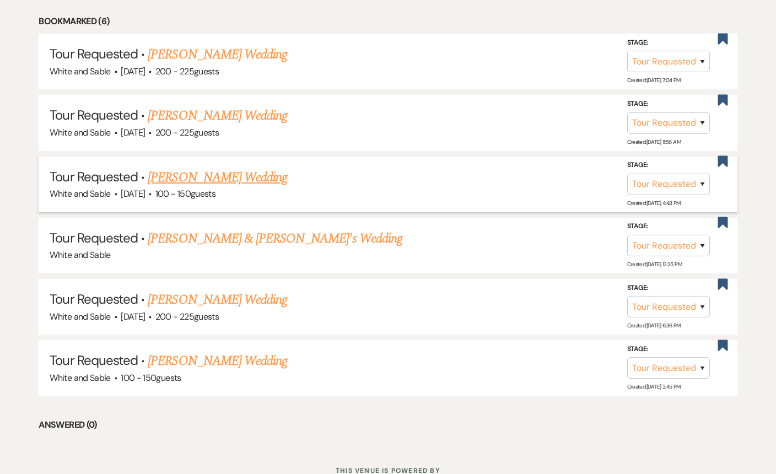
click at [193, 174] on link "[PERSON_NAME] Wedding" at bounding box center [217, 177] width 139 height 20
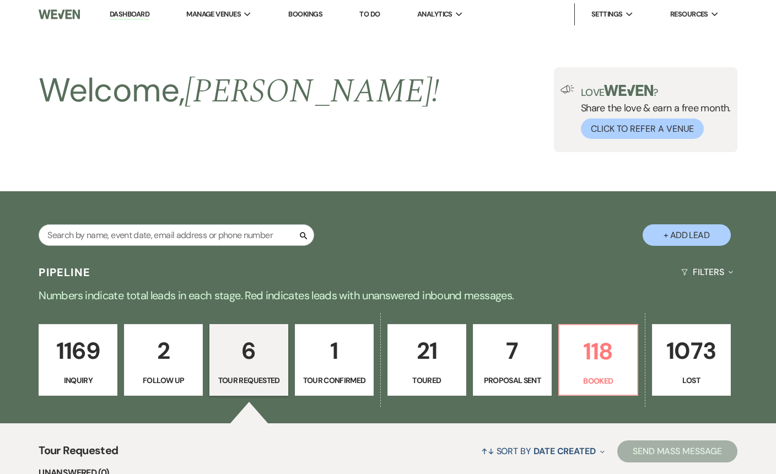
select select "2"
select select "5"
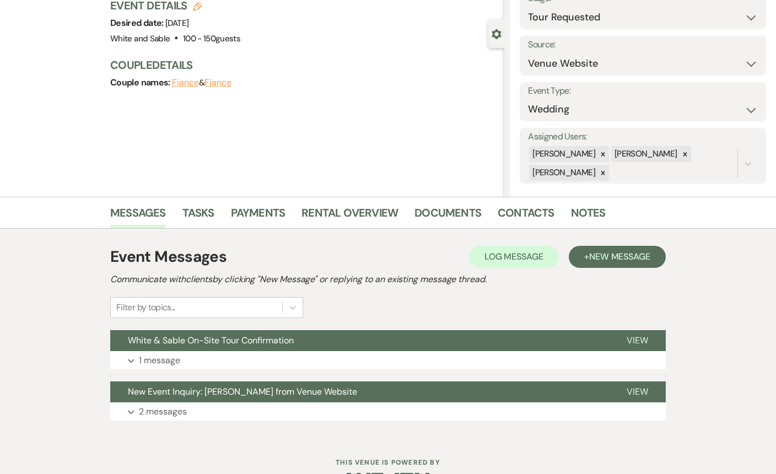
scroll to position [114, 0]
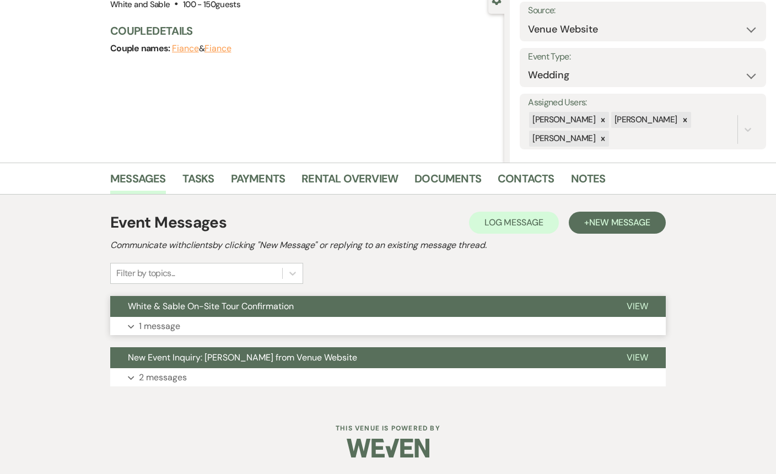
click at [211, 306] on span "White & Sable On-Site Tour Confirmation" at bounding box center [211, 306] width 166 height 12
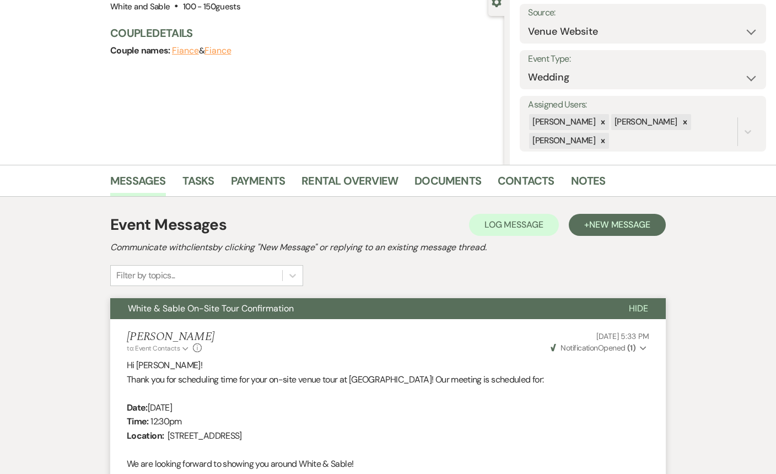
scroll to position [0, 0]
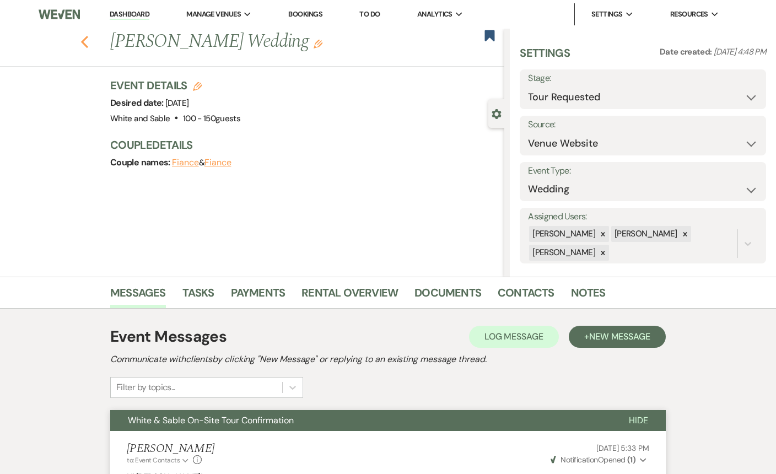
click at [88, 41] on icon "Previous" at bounding box center [84, 41] width 8 height 13
select select "2"
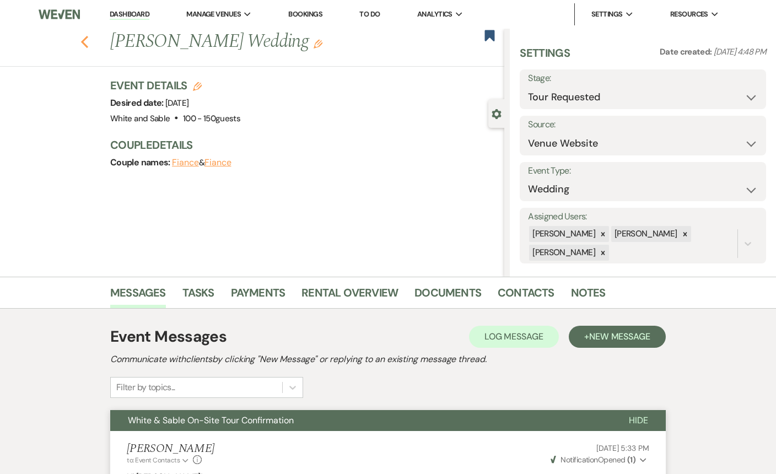
select select "2"
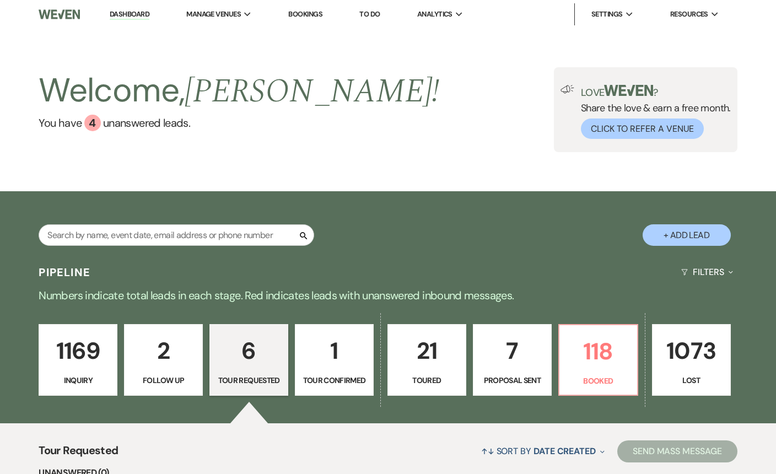
click at [261, 349] on p "6" at bounding box center [249, 350] width 64 height 37
click at [164, 349] on p "2" at bounding box center [163, 350] width 64 height 37
select select "9"
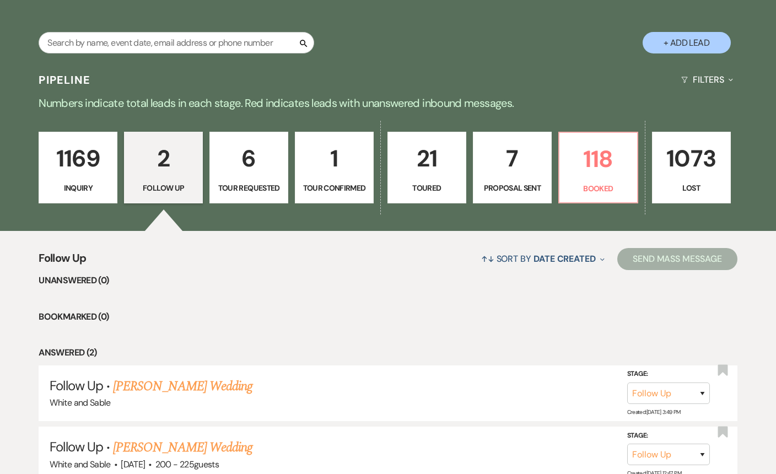
scroll to position [289, 0]
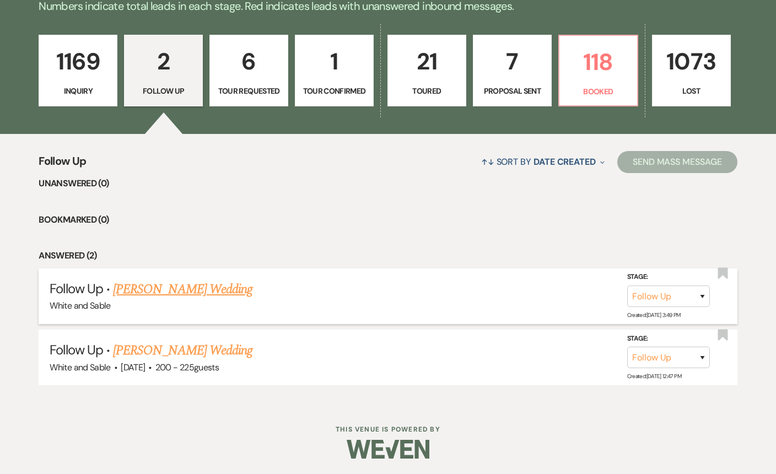
click at [226, 290] on link "[PERSON_NAME] Wedding" at bounding box center [182, 289] width 139 height 20
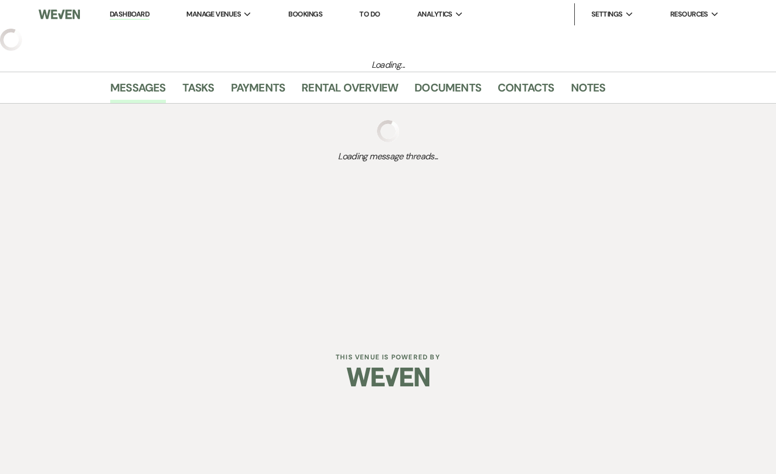
select select "9"
select select "5"
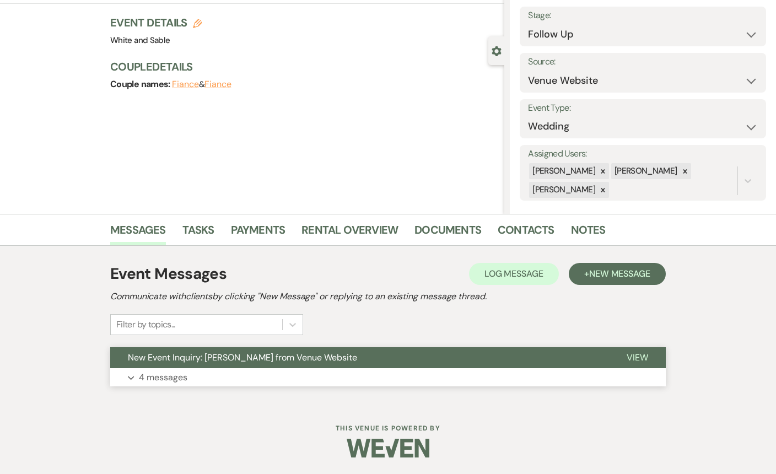
click at [273, 376] on button "Expand 4 messages" at bounding box center [387, 377] width 555 height 19
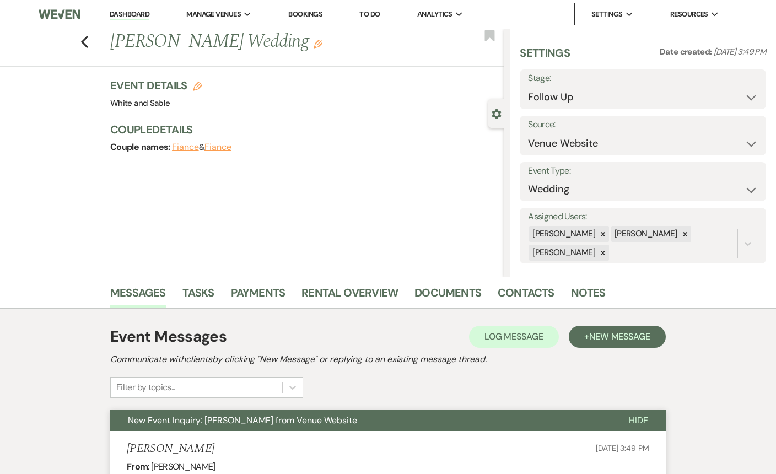
click at [274, 420] on span "New Event Inquiry: [PERSON_NAME] from Venue Website" at bounding box center [242, 420] width 229 height 12
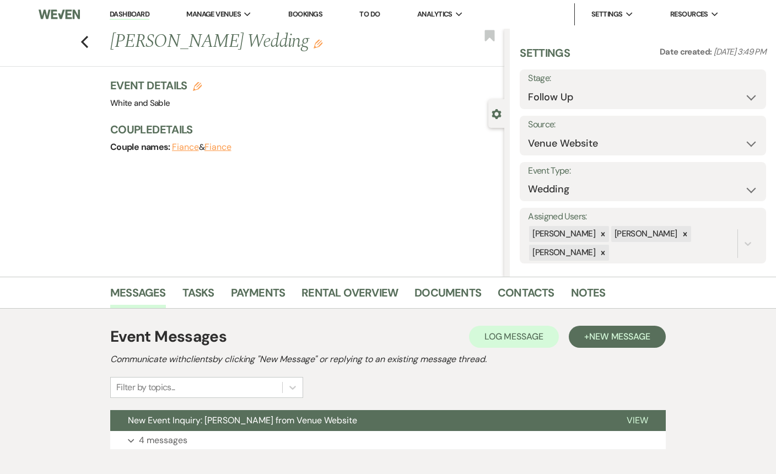
click at [668, 338] on div "Event Messages Log Log Message + New Message Communicate with clients by clicki…" at bounding box center [388, 387] width 628 height 157
click at [634, 336] on span "New Message" at bounding box center [619, 337] width 61 height 12
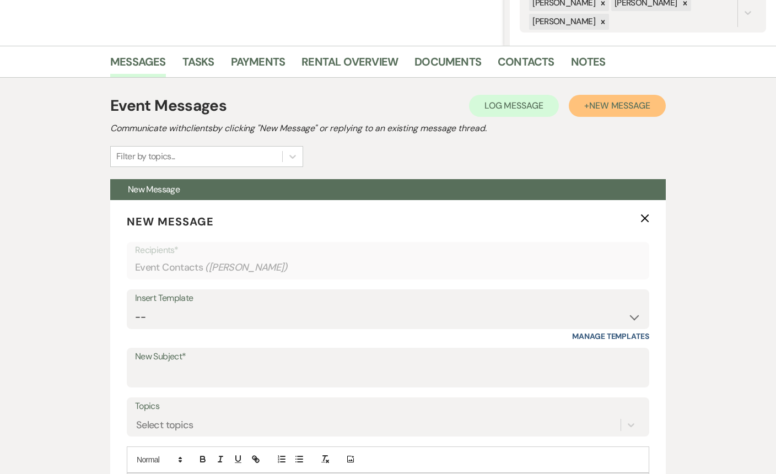
scroll to position [296, 0]
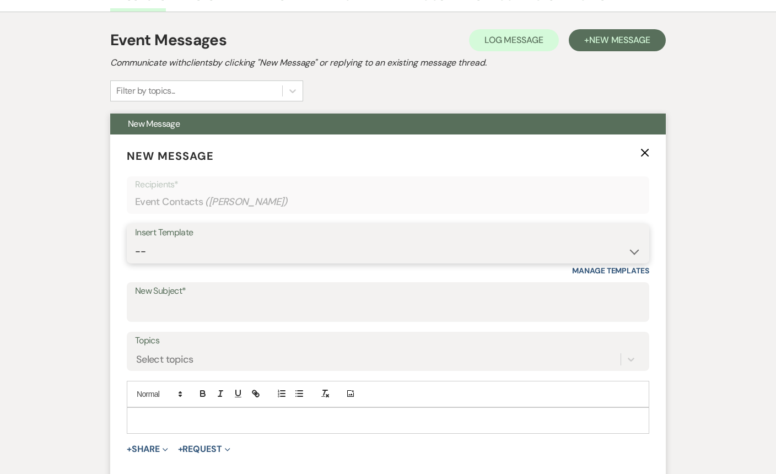
click at [383, 253] on select "-- Inquiry Response (Venue Guide) Schedule - Venue Tour Appt Confirmation Sched…" at bounding box center [388, 251] width 506 height 21
select select "5948"
type input "Interactive 3-D Virtual Tour of White & Sable 🤍🖤"
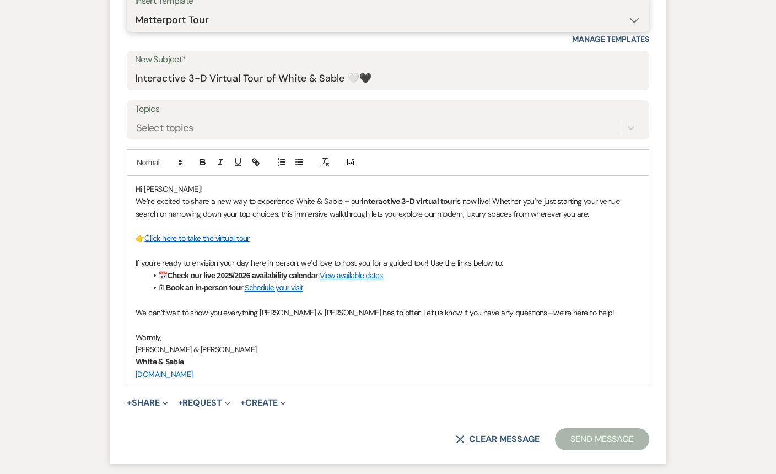
scroll to position [657, 0]
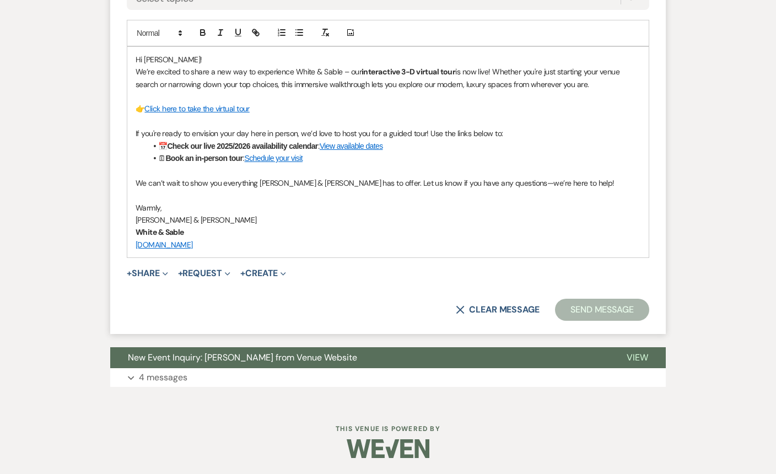
click at [612, 318] on button "Send Message" at bounding box center [602, 310] width 94 height 22
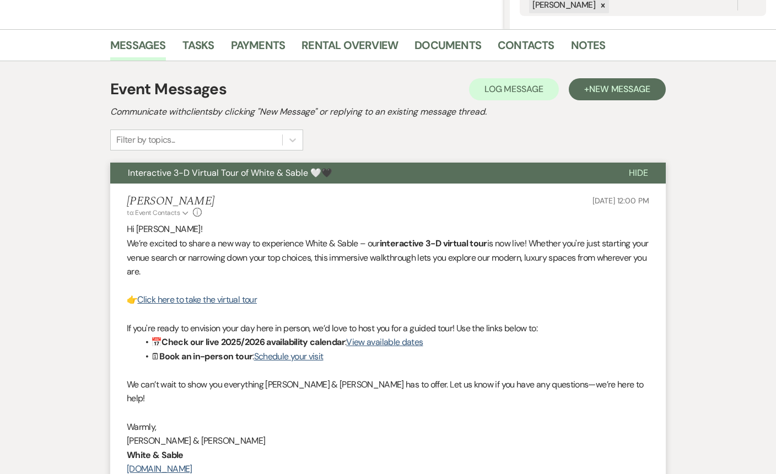
scroll to position [0, 0]
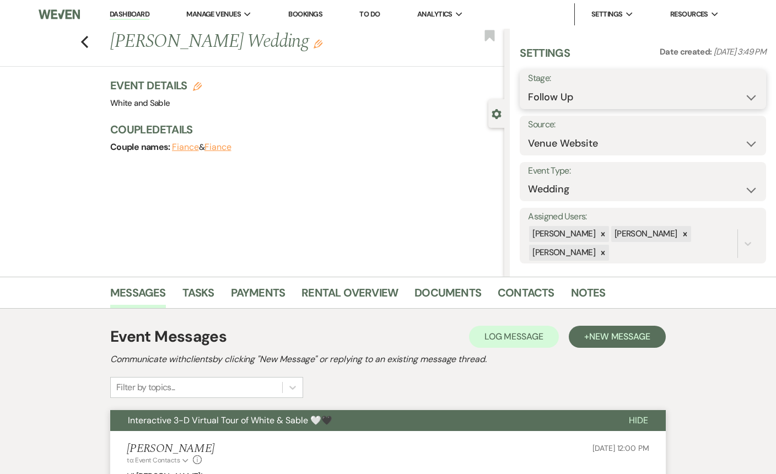
click at [631, 100] on select "Inquiry Follow Up Tour Requested Tour Confirmed Toured Proposal Sent Booked Lost" at bounding box center [643, 96] width 230 height 21
select select "1"
click at [735, 95] on button "Save" at bounding box center [740, 89] width 52 height 22
click at [87, 42] on icon "Previous" at bounding box center [84, 41] width 8 height 13
select select "9"
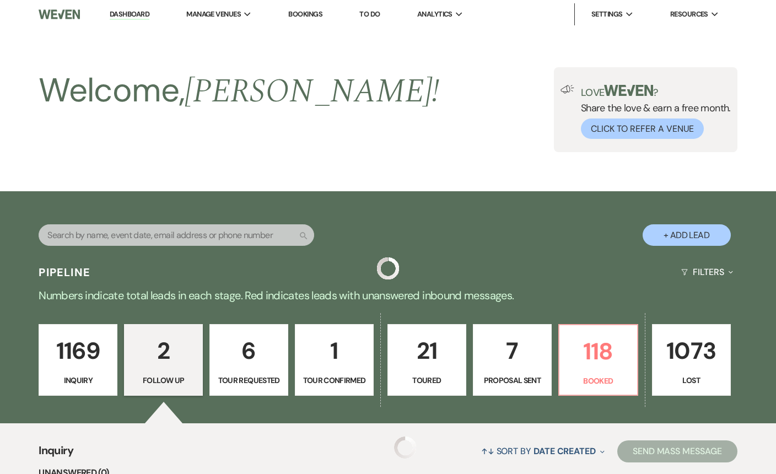
scroll to position [229, 0]
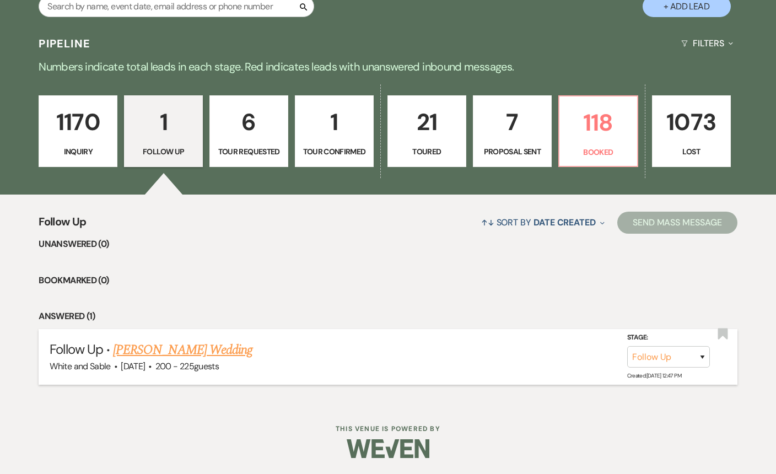
click at [186, 345] on link "[PERSON_NAME] Wedding" at bounding box center [182, 350] width 139 height 20
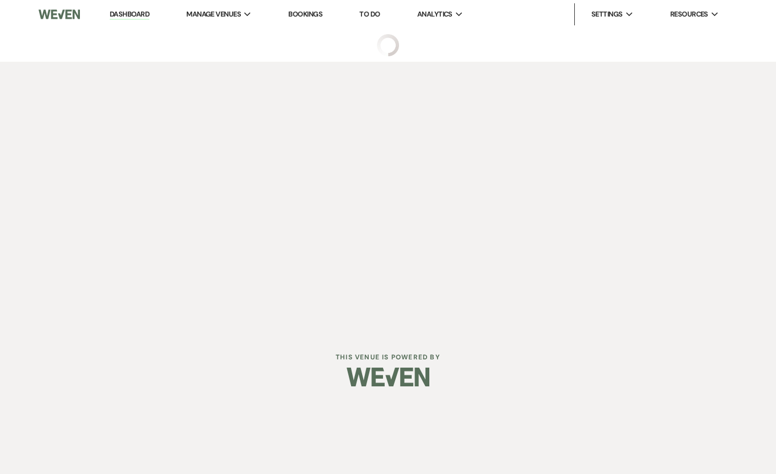
select select "9"
select select "5"
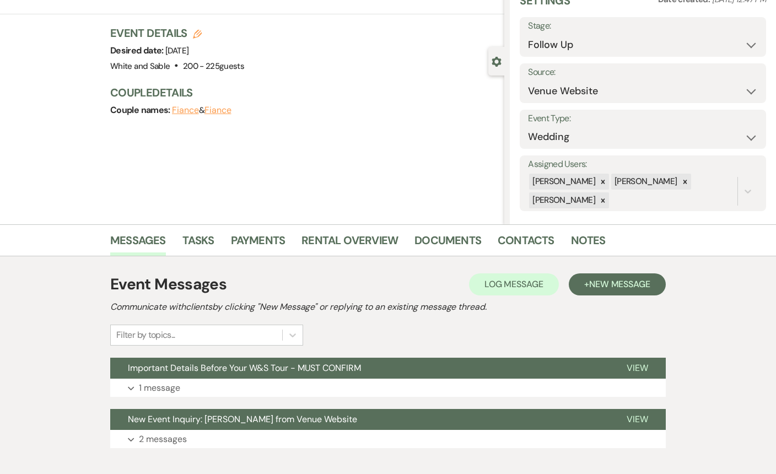
scroll to position [59, 0]
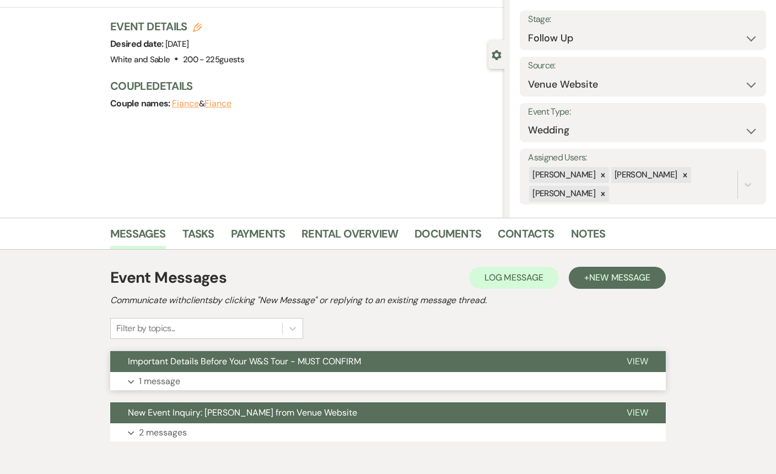
click at [268, 370] on button "Important Details Before Your W&S Tour - MUST CONFIRM" at bounding box center [359, 361] width 499 height 21
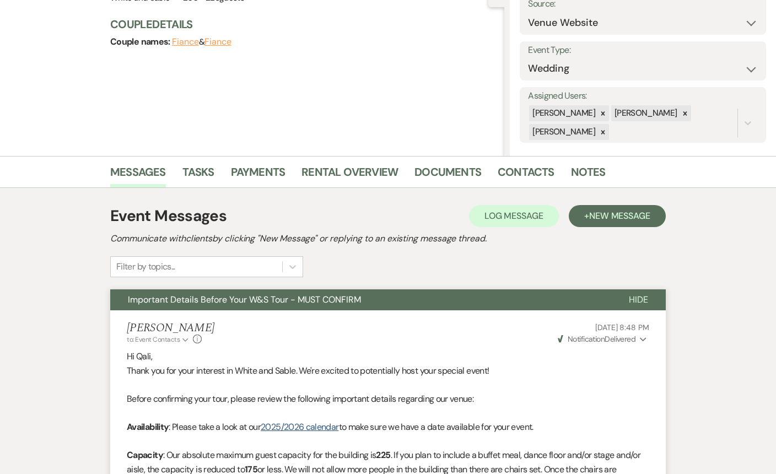
scroll to position [105, 0]
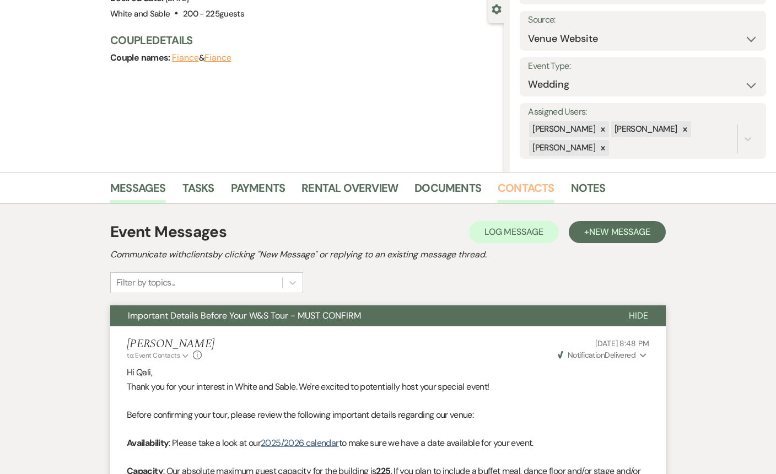
click at [502, 195] on link "Contacts" at bounding box center [525, 191] width 57 height 24
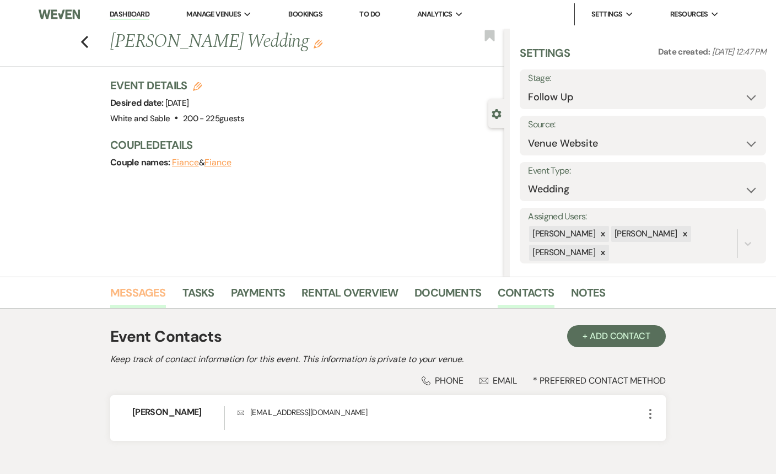
click at [143, 295] on link "Messages" at bounding box center [138, 296] width 56 height 24
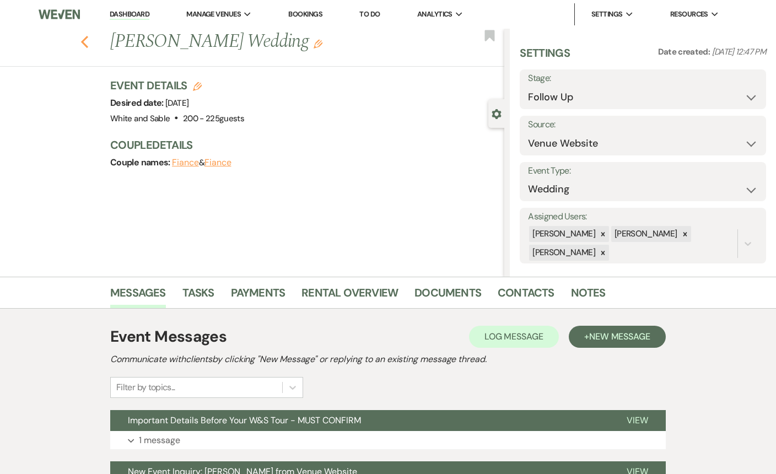
click at [82, 40] on icon "Previous" at bounding box center [84, 41] width 8 height 13
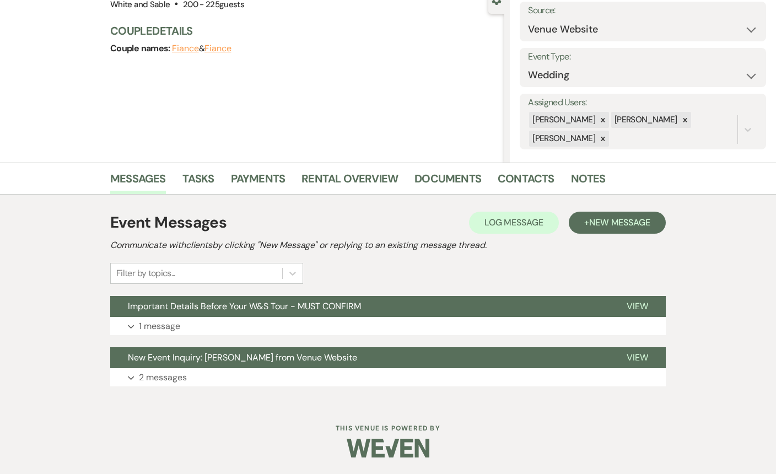
select select "9"
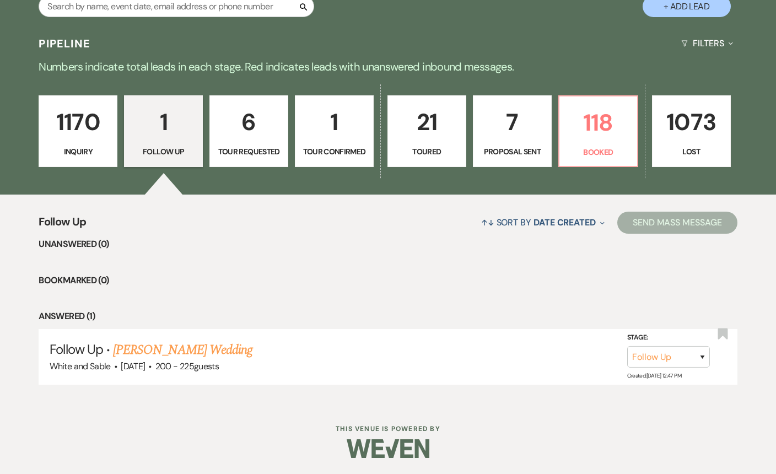
click at [100, 131] on p "1170" at bounding box center [78, 122] width 64 height 37
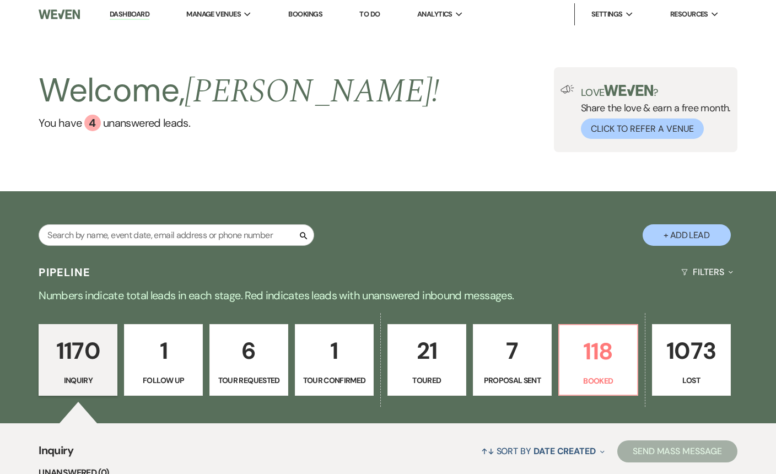
click at [339, 365] on p "1" at bounding box center [334, 350] width 64 height 37
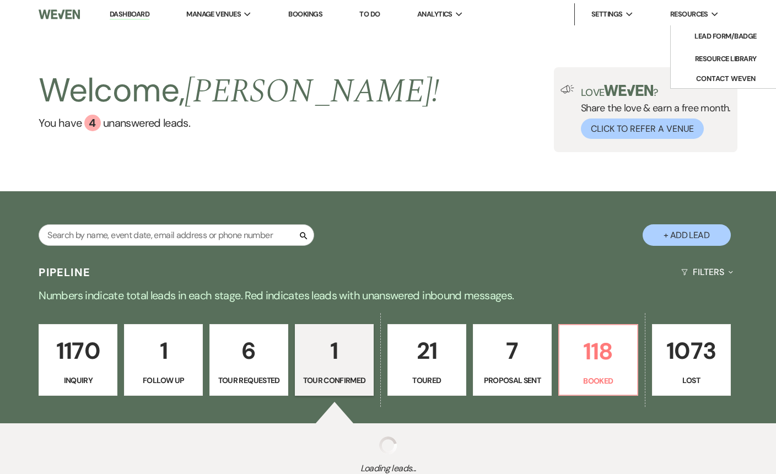
select select "4"
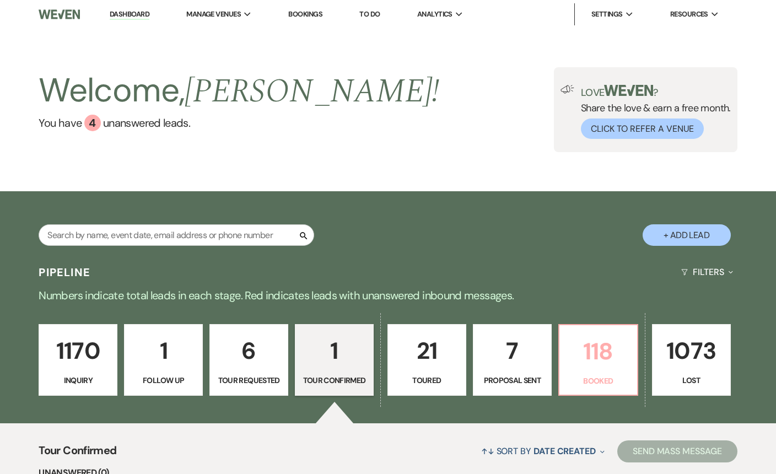
click at [593, 350] on p "118" at bounding box center [598, 351] width 64 height 37
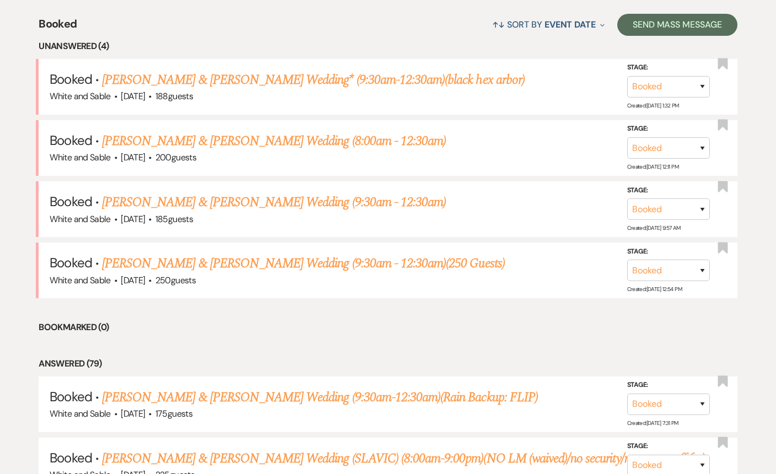
scroll to position [404, 0]
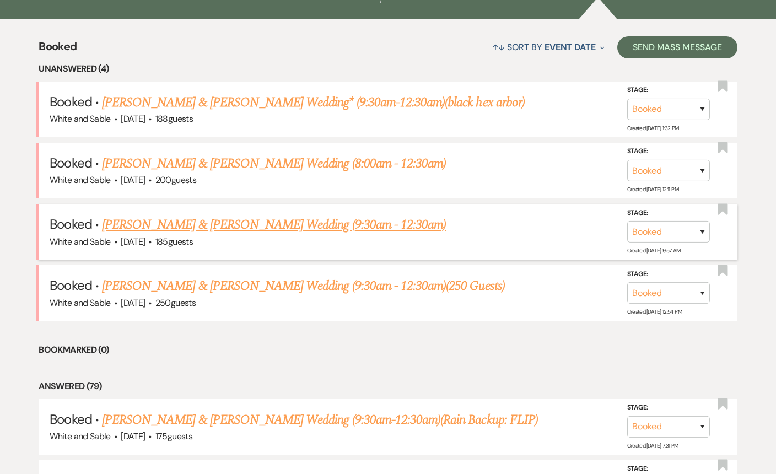
click at [281, 223] on link "[PERSON_NAME] & [PERSON_NAME] Wedding (9:30am - 12:30am)" at bounding box center [274, 225] width 344 height 20
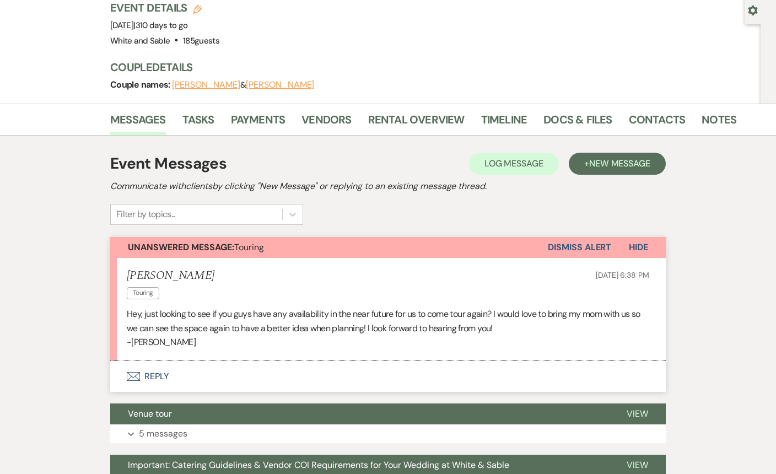
scroll to position [171, 0]
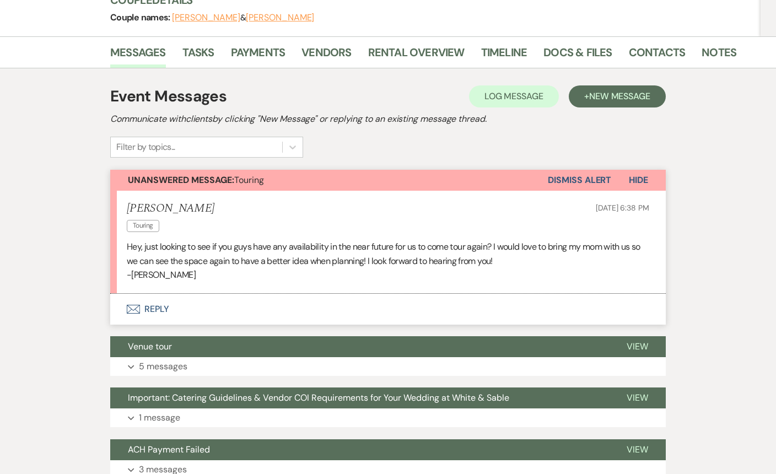
click at [297, 294] on button "Envelope Reply" at bounding box center [387, 309] width 555 height 31
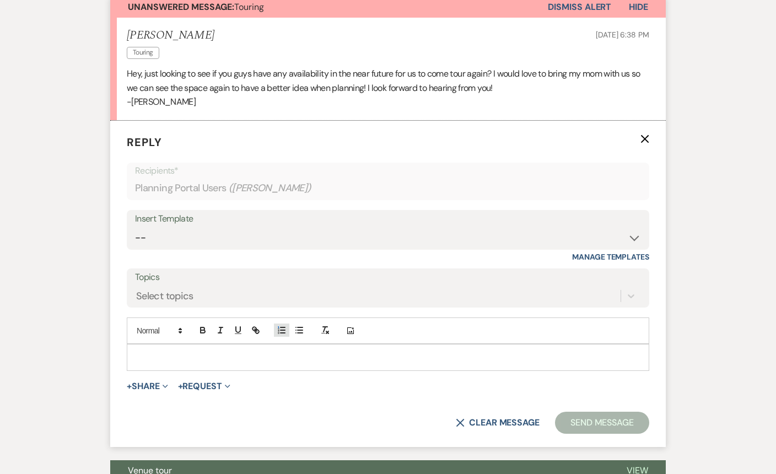
scroll to position [364, 0]
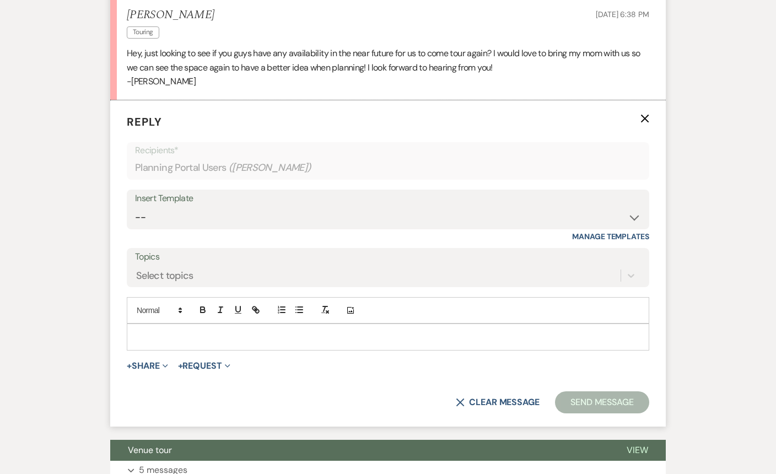
click at [270, 324] on div at bounding box center [387, 336] width 521 height 25
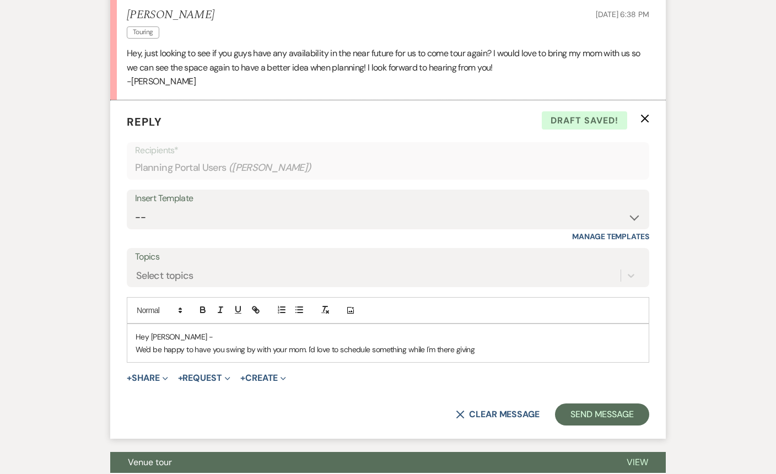
drag, startPoint x: 486, startPoint y: 322, endPoint x: 308, endPoint y: 319, distance: 178.5
click at [308, 343] on p "We'd be happy to have you swing by with your mom. I'd love to schedule somethin…" at bounding box center [388, 349] width 505 height 12
drag, startPoint x: 515, startPoint y: 327, endPoint x: 308, endPoint y: 325, distance: 207.2
click at [308, 343] on p "We'd be happy to have you swing by with your mom. Are you hoping to visit this …" at bounding box center [388, 349] width 505 height 12
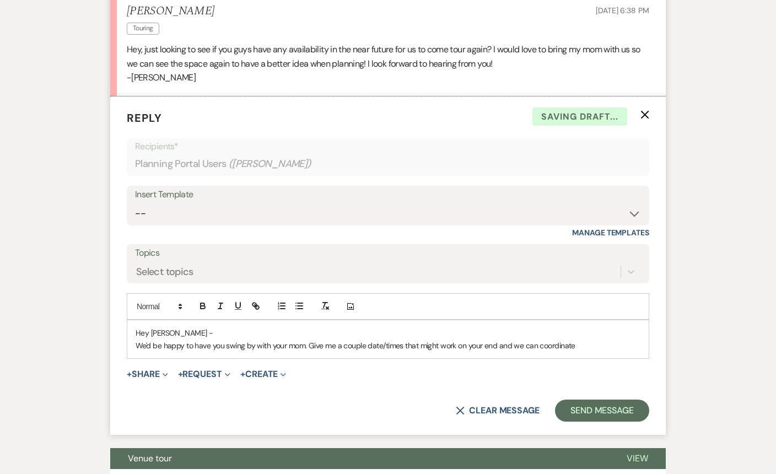
scroll to position [370, 0]
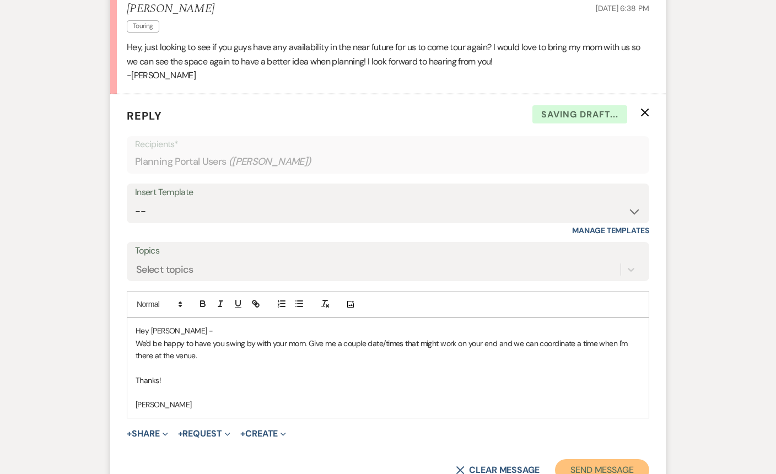
click at [597, 459] on button "Send Message" at bounding box center [602, 470] width 94 height 22
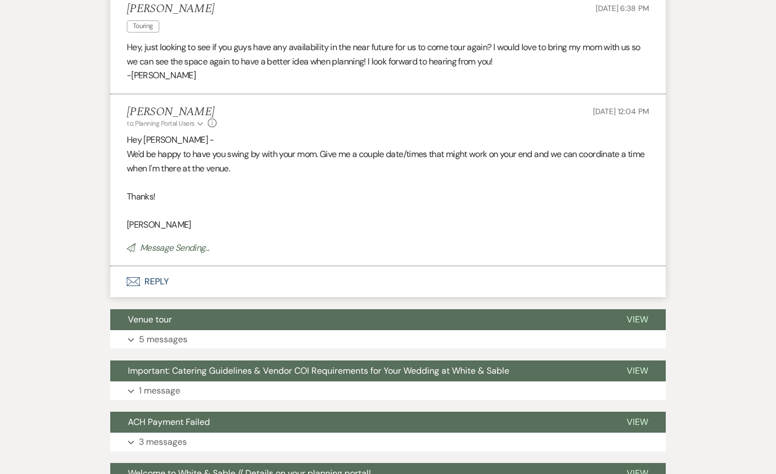
scroll to position [0, 0]
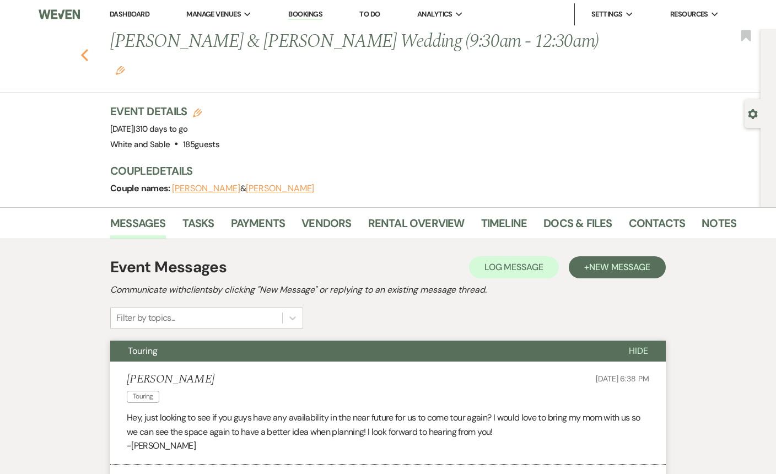
click at [84, 48] on icon "Previous" at bounding box center [84, 54] width 8 height 13
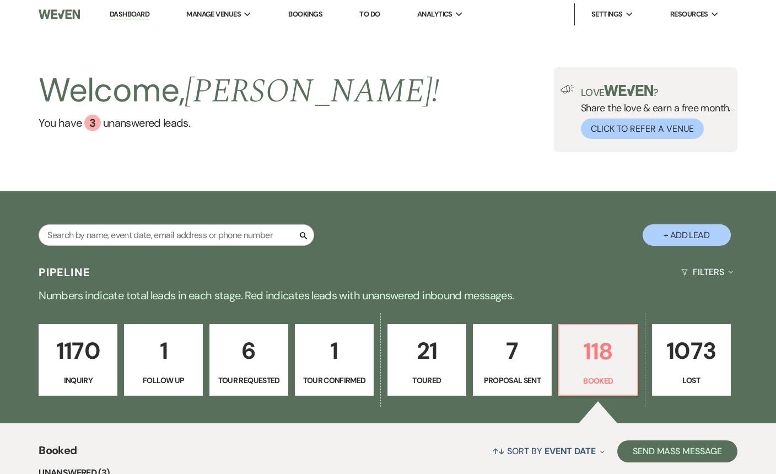
click at [59, 349] on p "1170" at bounding box center [78, 350] width 64 height 37
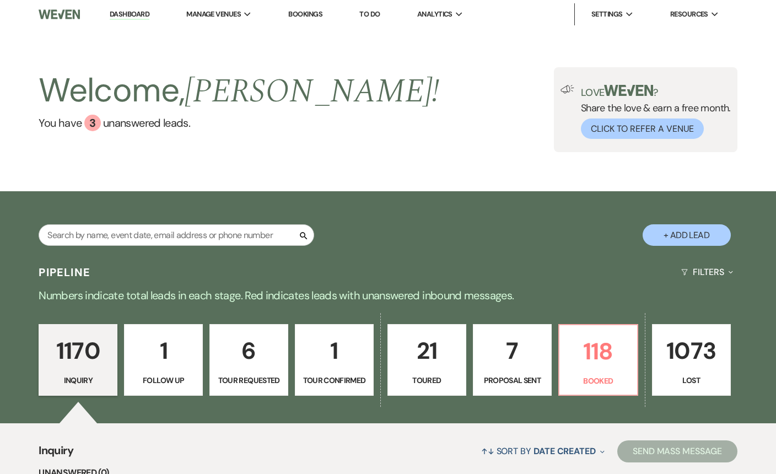
click at [694, 358] on p "1073" at bounding box center [691, 350] width 64 height 37
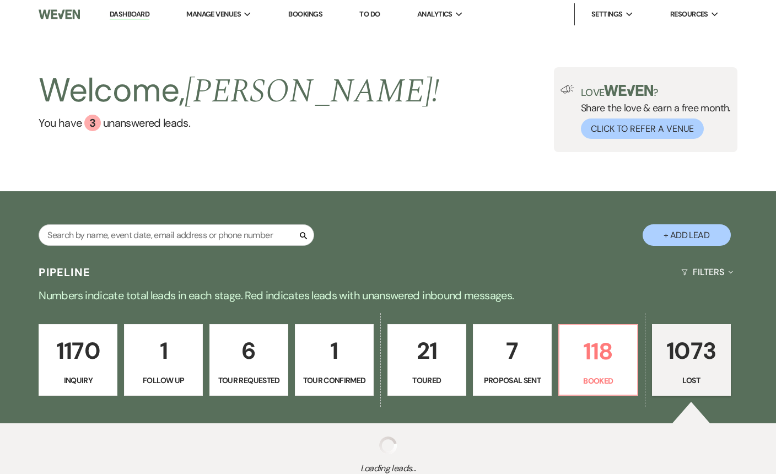
scroll to position [85, 0]
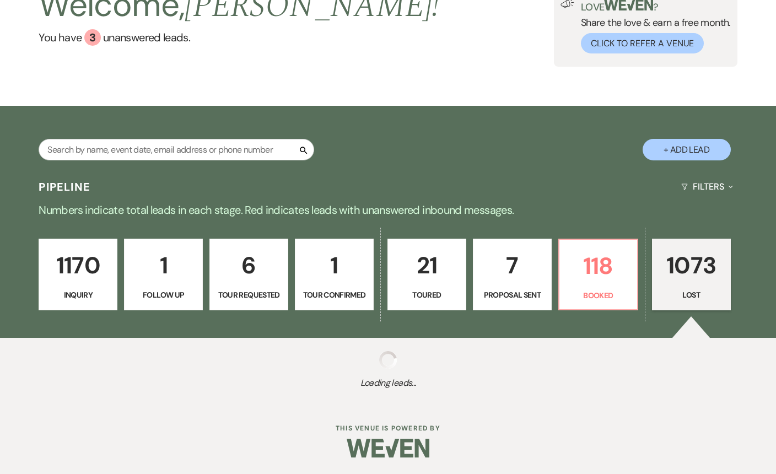
select select "8"
select select "1"
select select "8"
select select "6"
select select "8"
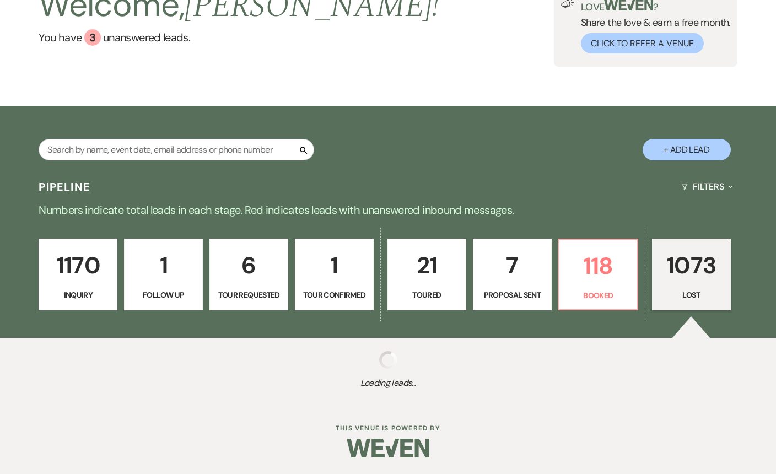
select select "8"
select select "1"
select select "8"
select select "6"
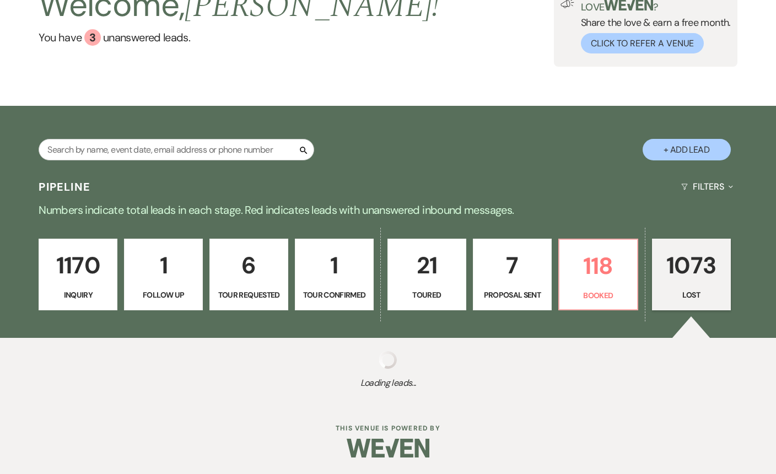
select select "8"
select select "7"
select select "8"
select select "6"
select select "8"
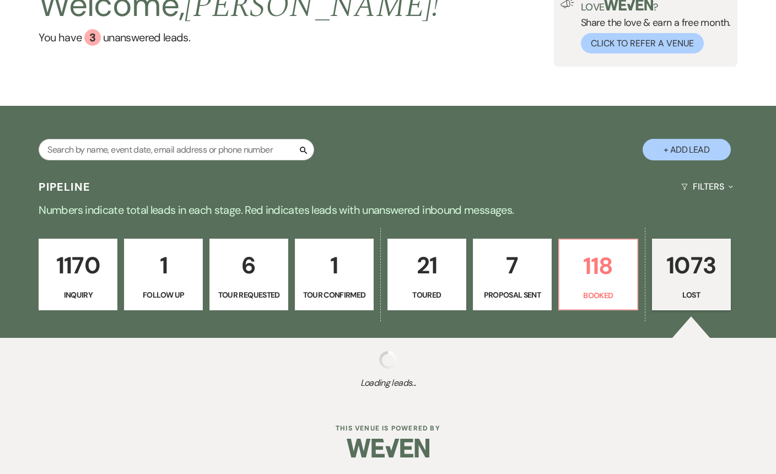
select select "7"
select select "8"
select select "5"
select select "8"
select select "6"
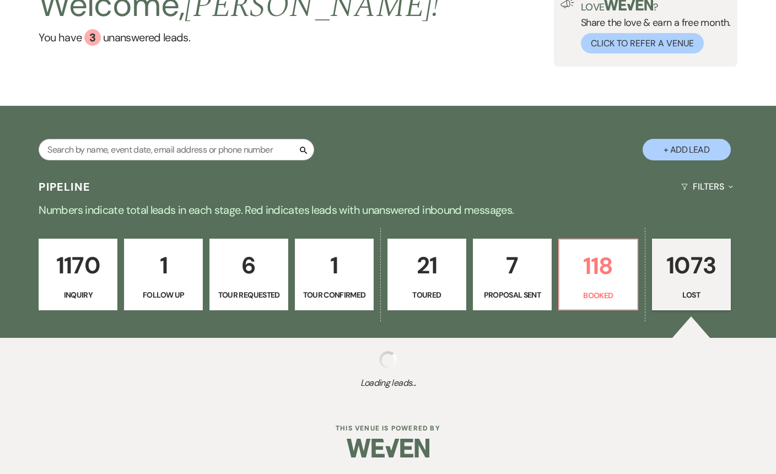
select select "8"
select select "6"
select select "8"
select select "6"
select select "8"
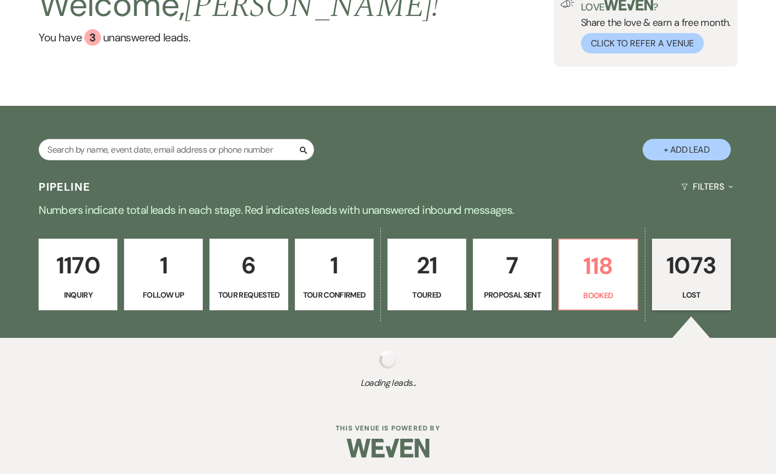
select select "6"
select select "8"
select select "5"
select select "8"
select select "5"
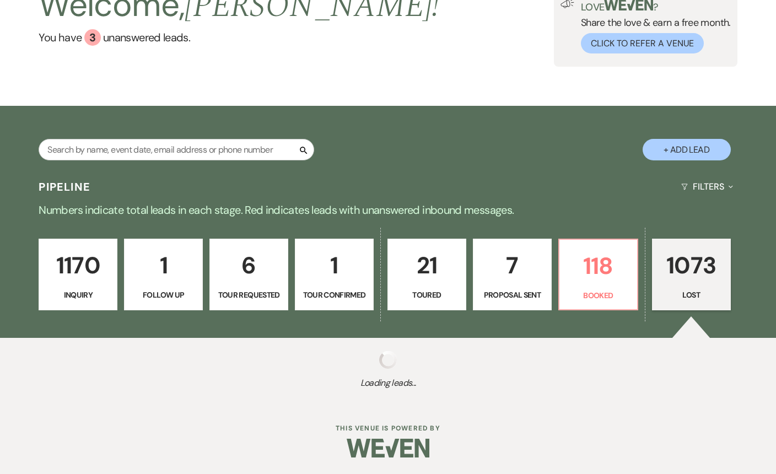
select select "8"
select select "7"
select select "8"
select select "6"
select select "8"
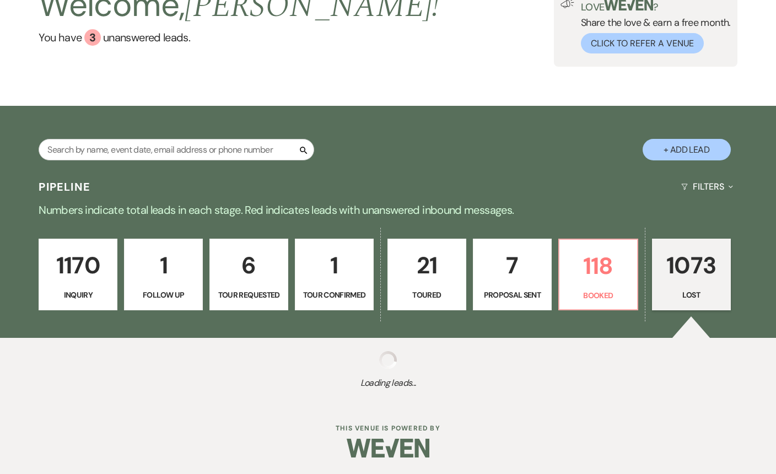
select select "6"
select select "8"
select select "6"
select select "8"
select select "1"
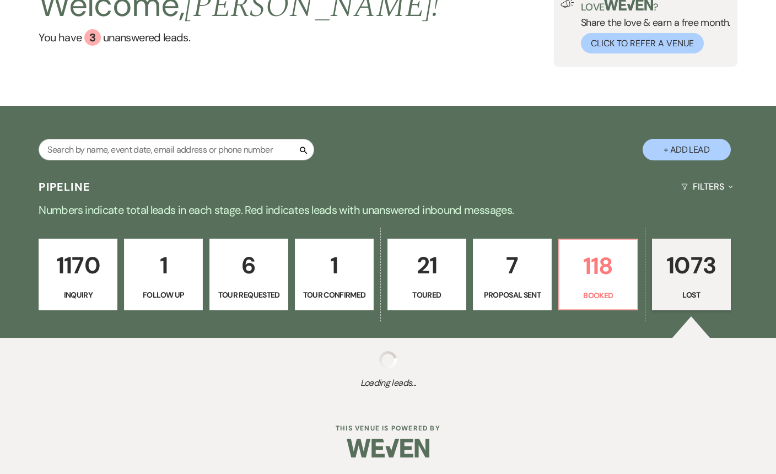
select select "8"
select select "6"
select select "8"
select select "7"
select select "8"
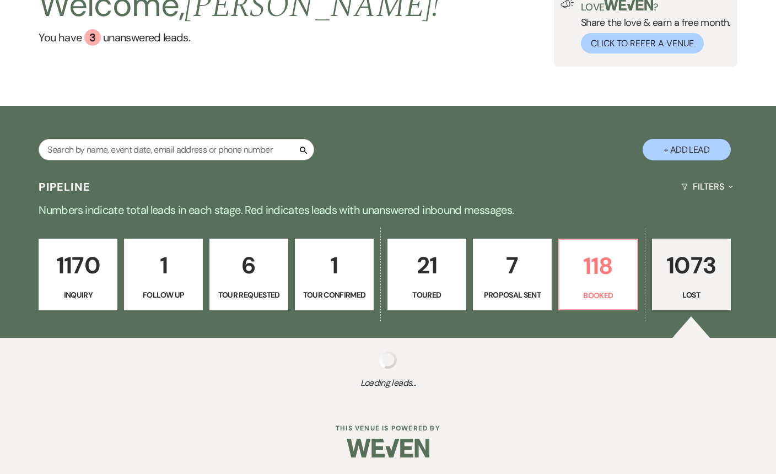
select select "6"
select select "8"
select select "6"
select select "8"
select select "7"
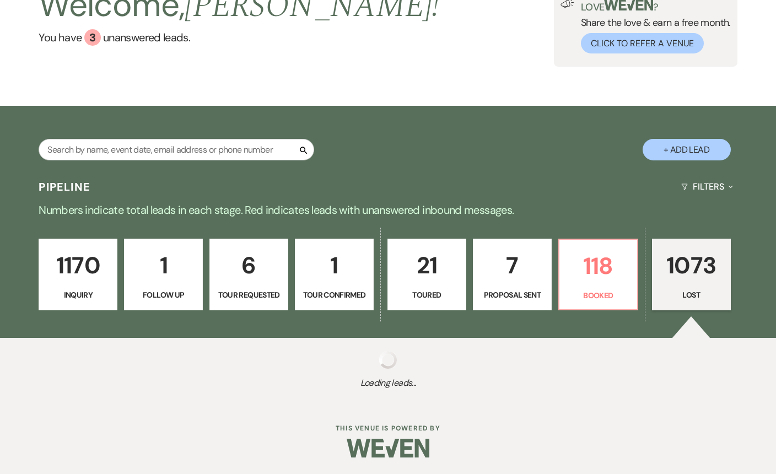
select select "8"
select select "6"
select select "8"
select select "6"
select select "8"
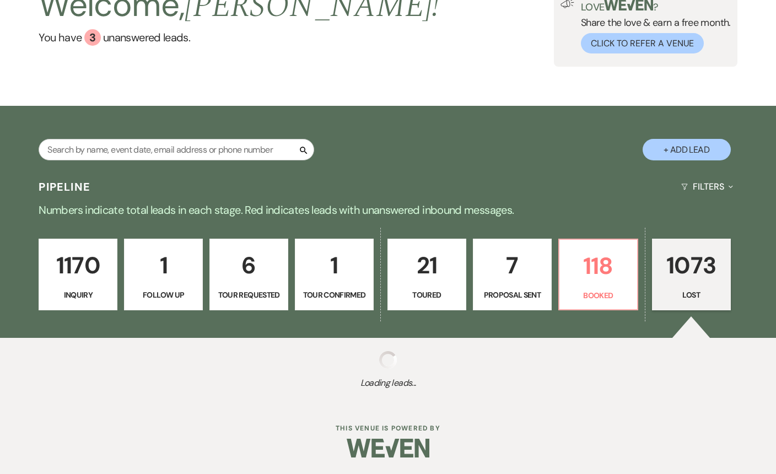
select select "6"
select select "8"
select select "9"
select select "8"
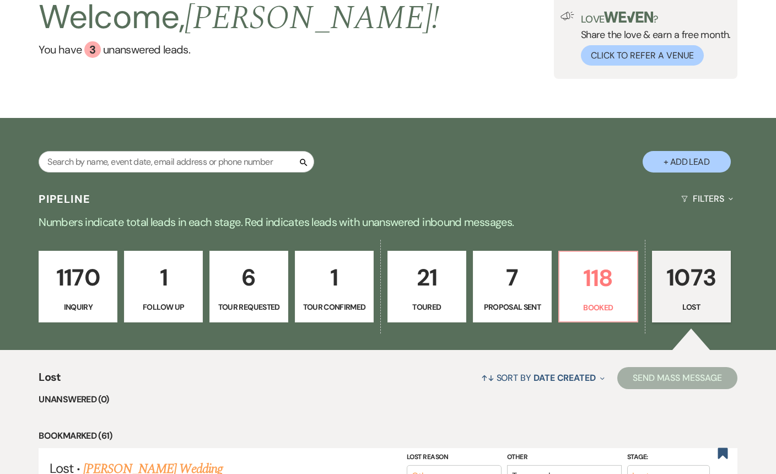
scroll to position [0, 0]
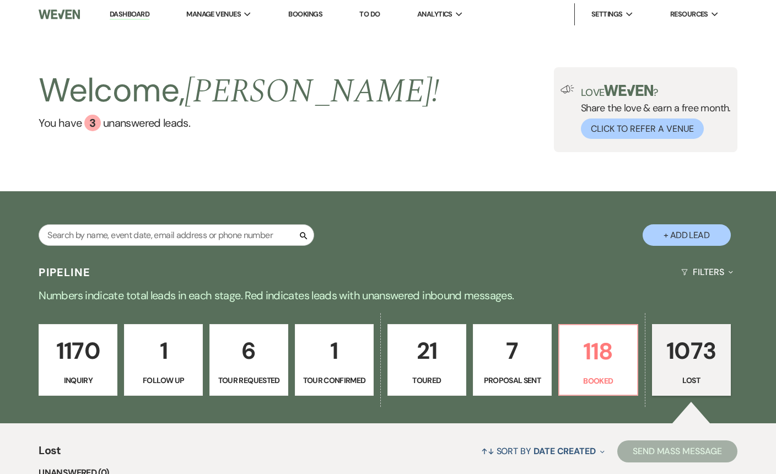
click at [42, 354] on link "1170 Inquiry" at bounding box center [78, 360] width 79 height 72
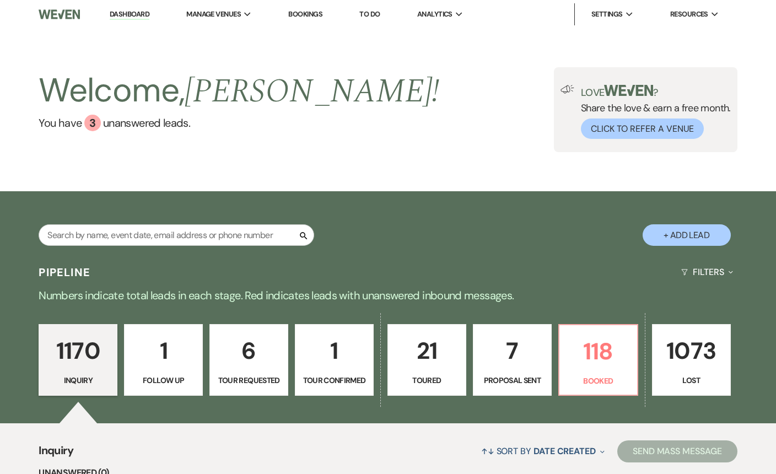
click at [105, 353] on p "1170" at bounding box center [78, 350] width 64 height 37
click at [158, 364] on p "1" at bounding box center [163, 350] width 64 height 37
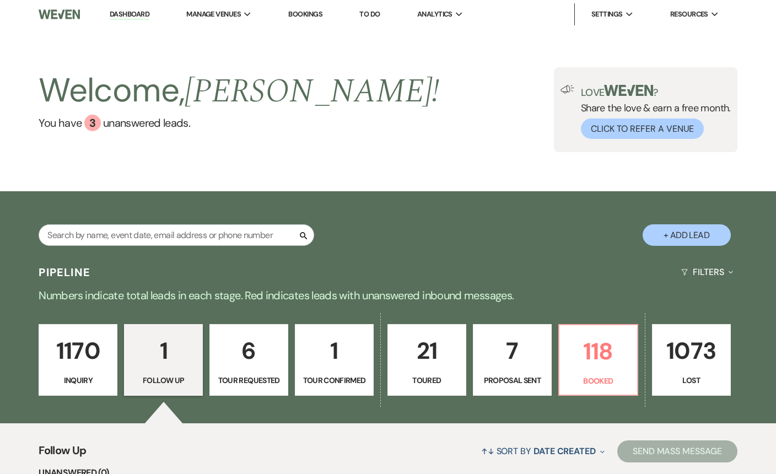
click at [57, 356] on p "1170" at bounding box center [78, 350] width 64 height 37
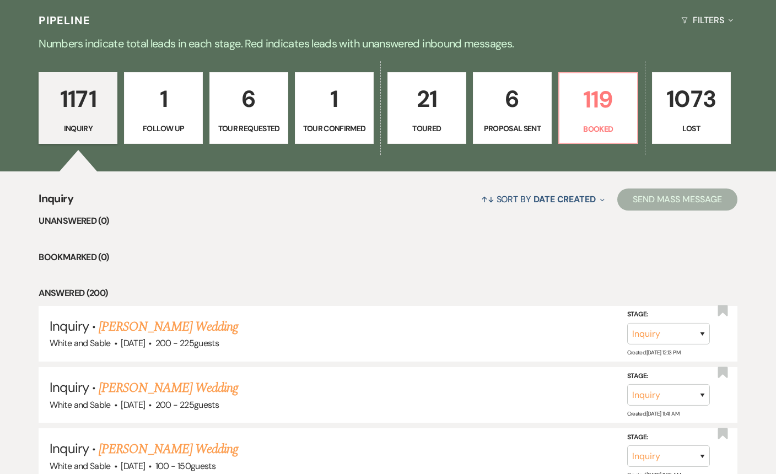
scroll to position [253, 0]
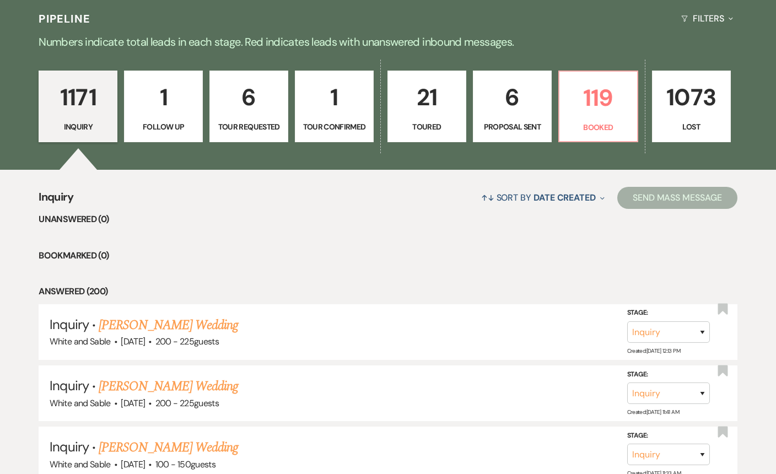
click at [421, 111] on p "21" at bounding box center [426, 97] width 64 height 37
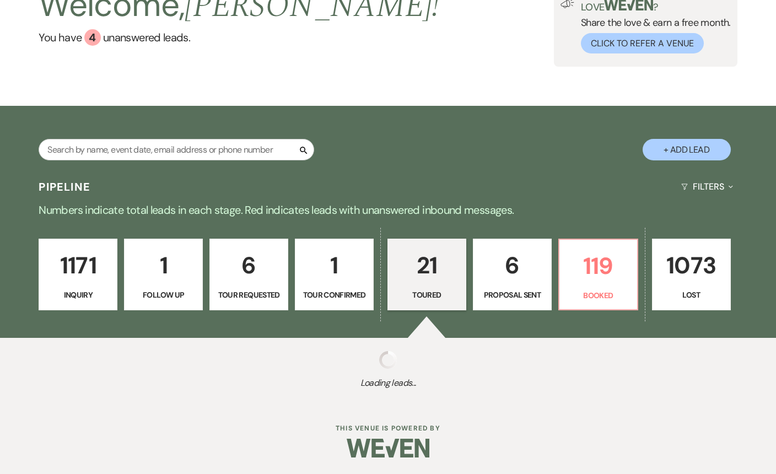
scroll to position [253, 0]
select select "5"
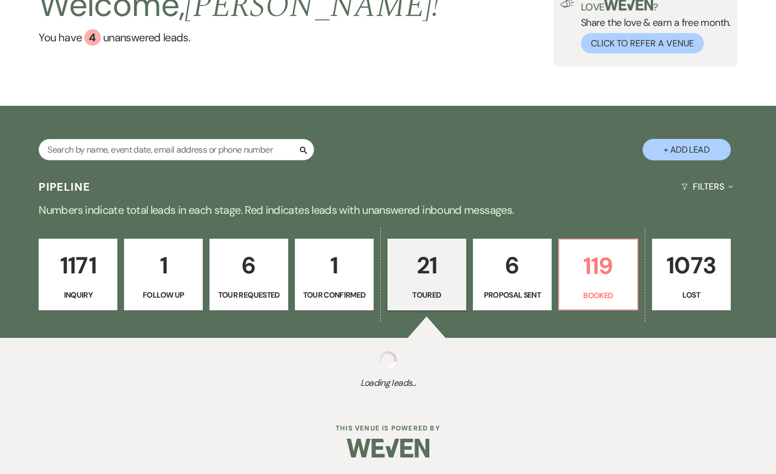
select select "5"
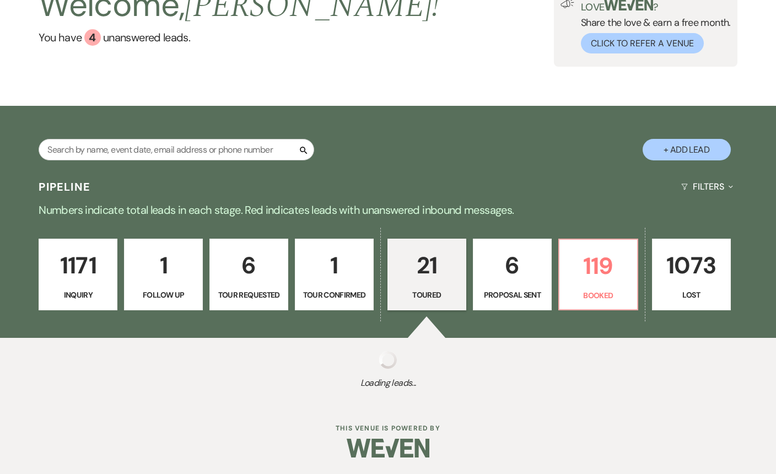
select select "5"
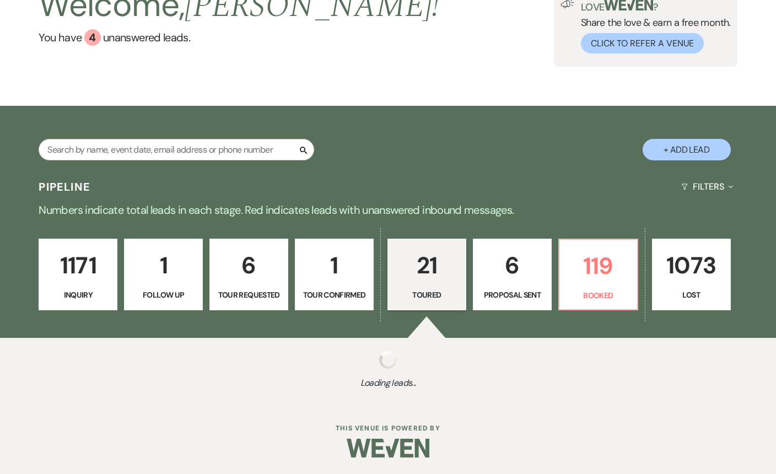
select select "5"
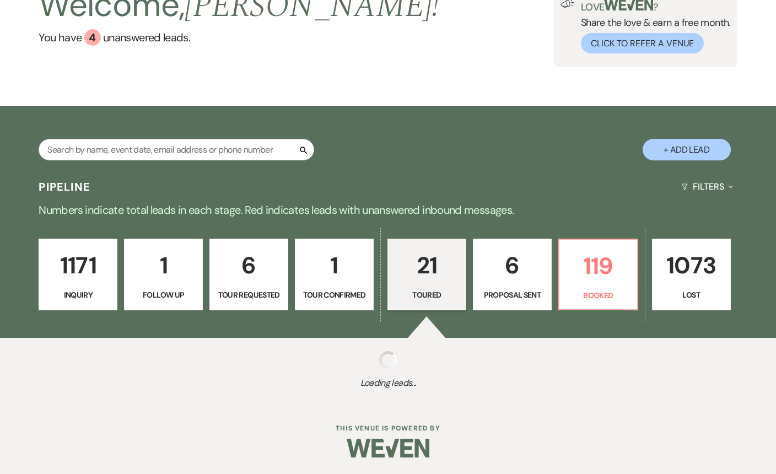
select select "5"
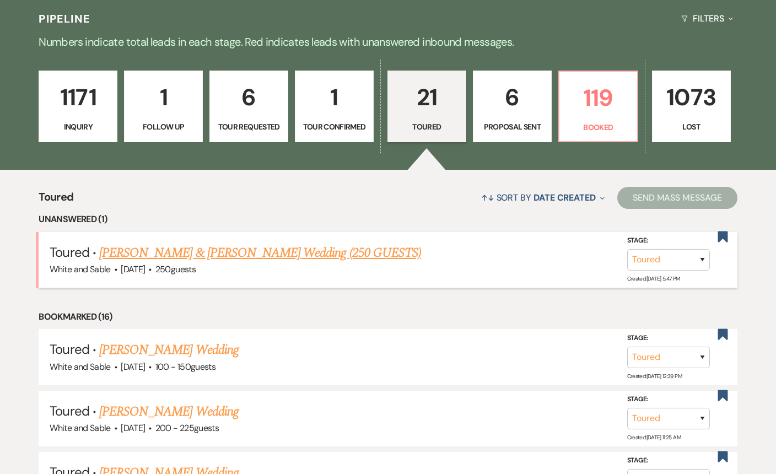
click at [188, 256] on link "[PERSON_NAME] & [PERSON_NAME] Wedding (250 GUESTS)" at bounding box center [260, 253] width 322 height 20
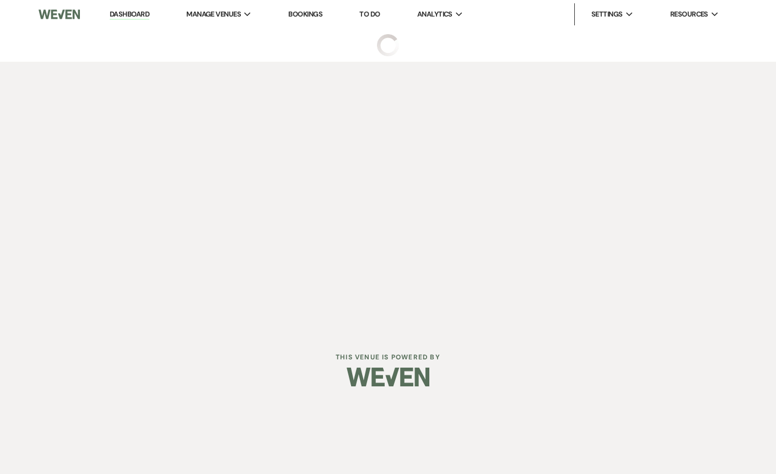
select select "5"
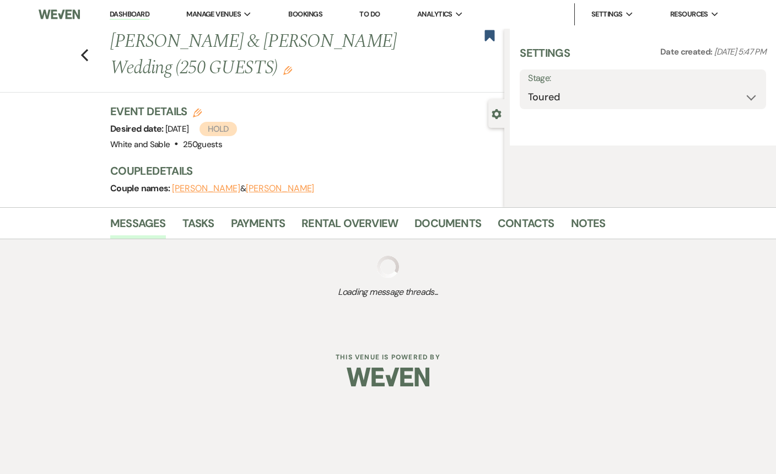
select select "5"
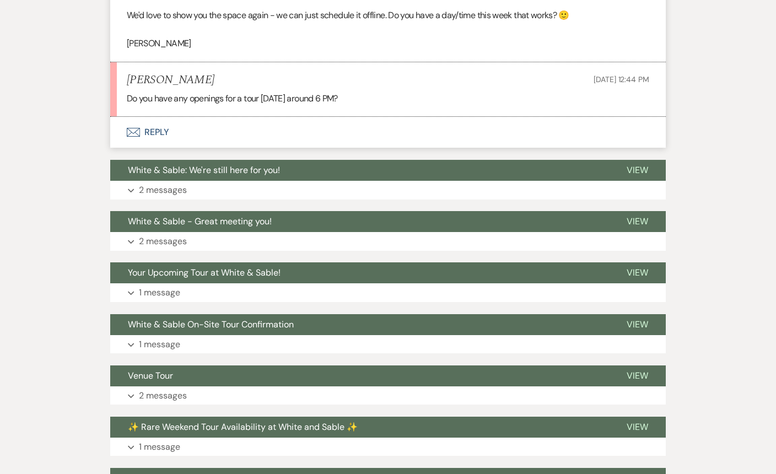
click at [165, 131] on button "Envelope Reply" at bounding box center [387, 132] width 555 height 31
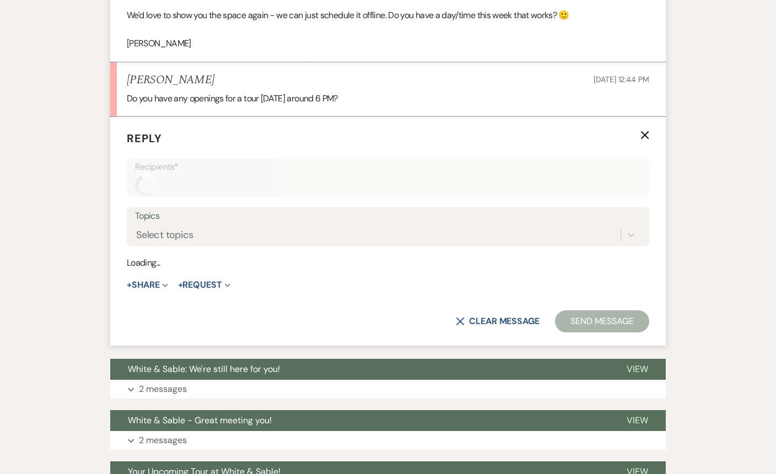
scroll to position [1533, 0]
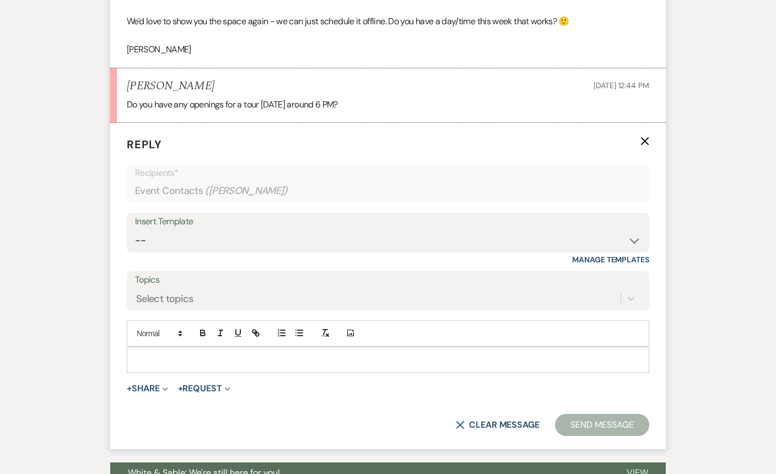
click at [193, 349] on div at bounding box center [387, 359] width 521 height 25
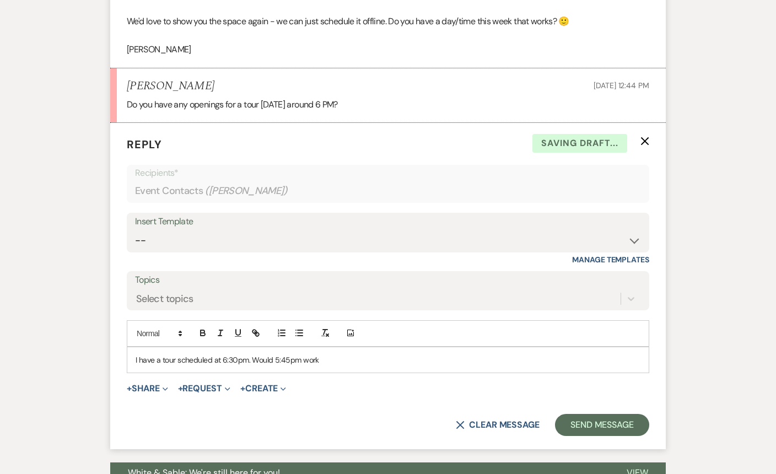
click at [248, 359] on p "I have a tour scheduled at 6:30pm. Would 5:45pm work" at bounding box center [388, 360] width 505 height 12
click at [379, 361] on p "I have a tour scheduled at 6:30pm on Thursday. Would 5:45pm work" at bounding box center [388, 360] width 505 height 12
click at [139, 357] on p "I have a tour scheduled at 6:30pm on Thursday. Would 5:45pm work?" at bounding box center [388, 360] width 505 height 12
click at [399, 362] on p "I currently have a tour scheduled at 6:30pm on Thursday. Would 5:45pm work?" at bounding box center [388, 360] width 505 height 12
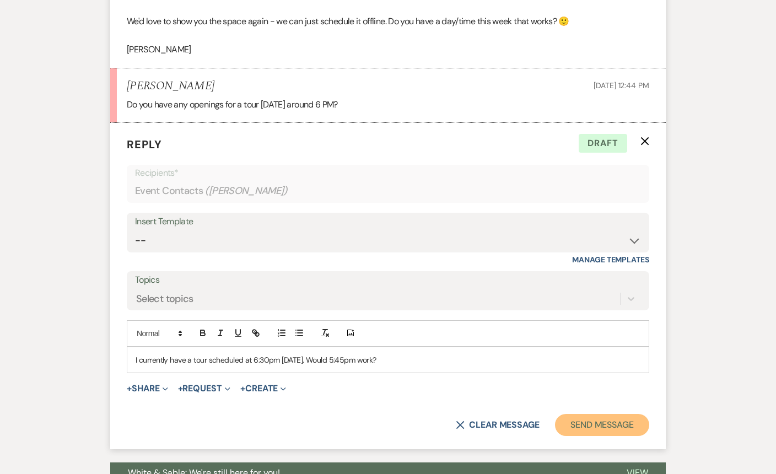
click at [610, 423] on button "Send Message" at bounding box center [602, 425] width 94 height 22
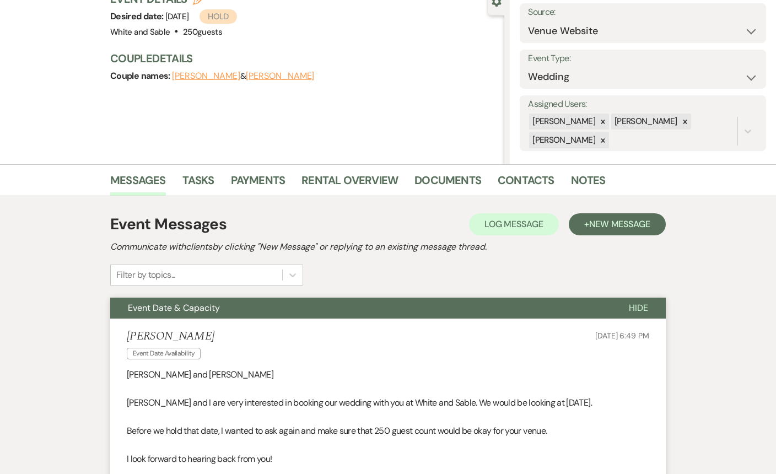
scroll to position [0, 0]
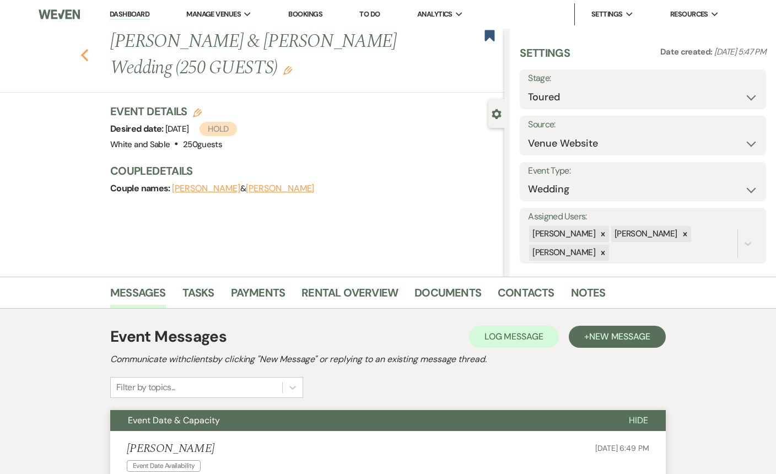
click at [84, 51] on use "button" at bounding box center [84, 55] width 7 height 12
select select "5"
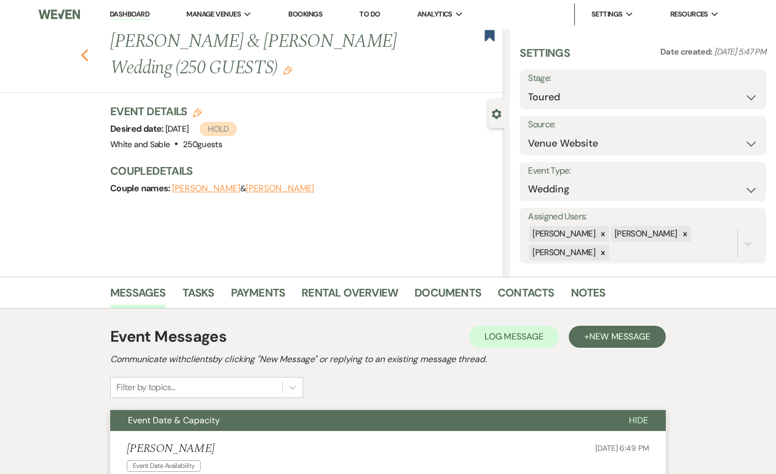
select select "5"
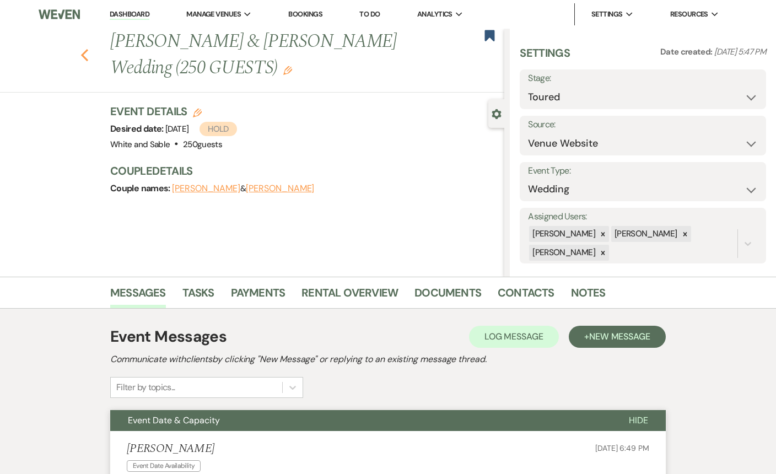
select select "5"
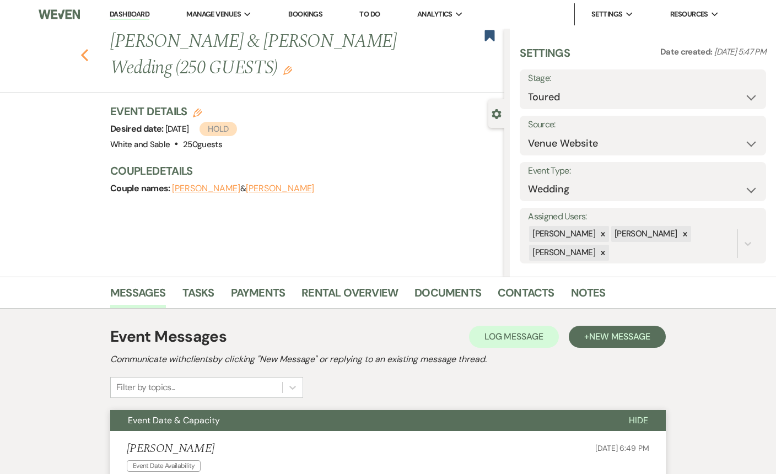
select select "5"
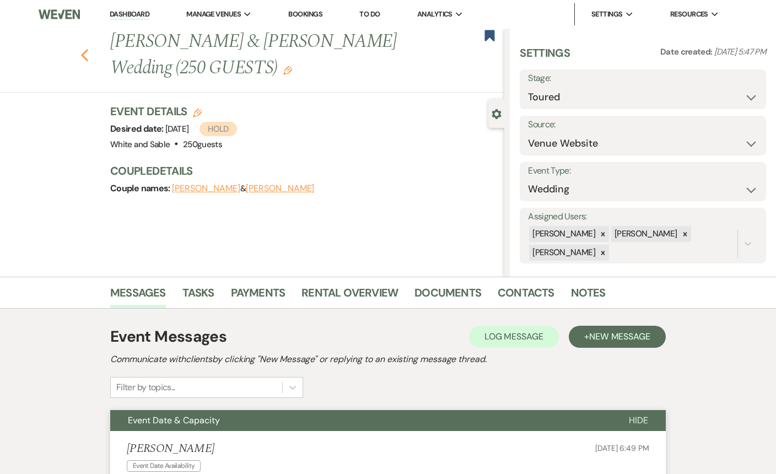
select select "5"
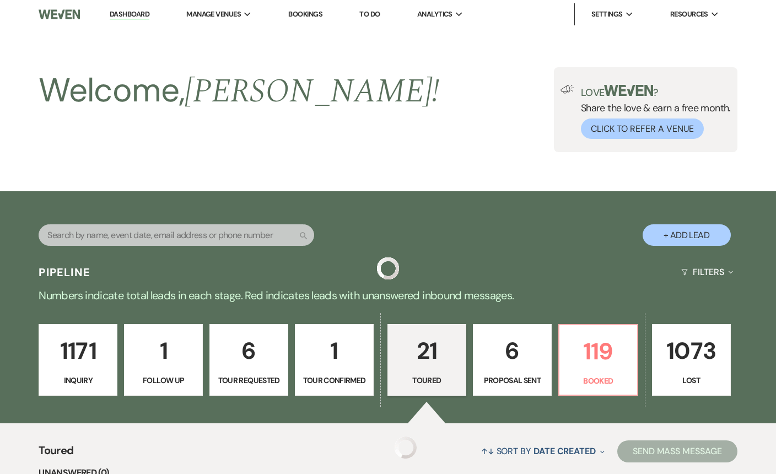
scroll to position [253, 0]
